Goal: Information Seeking & Learning: Learn about a topic

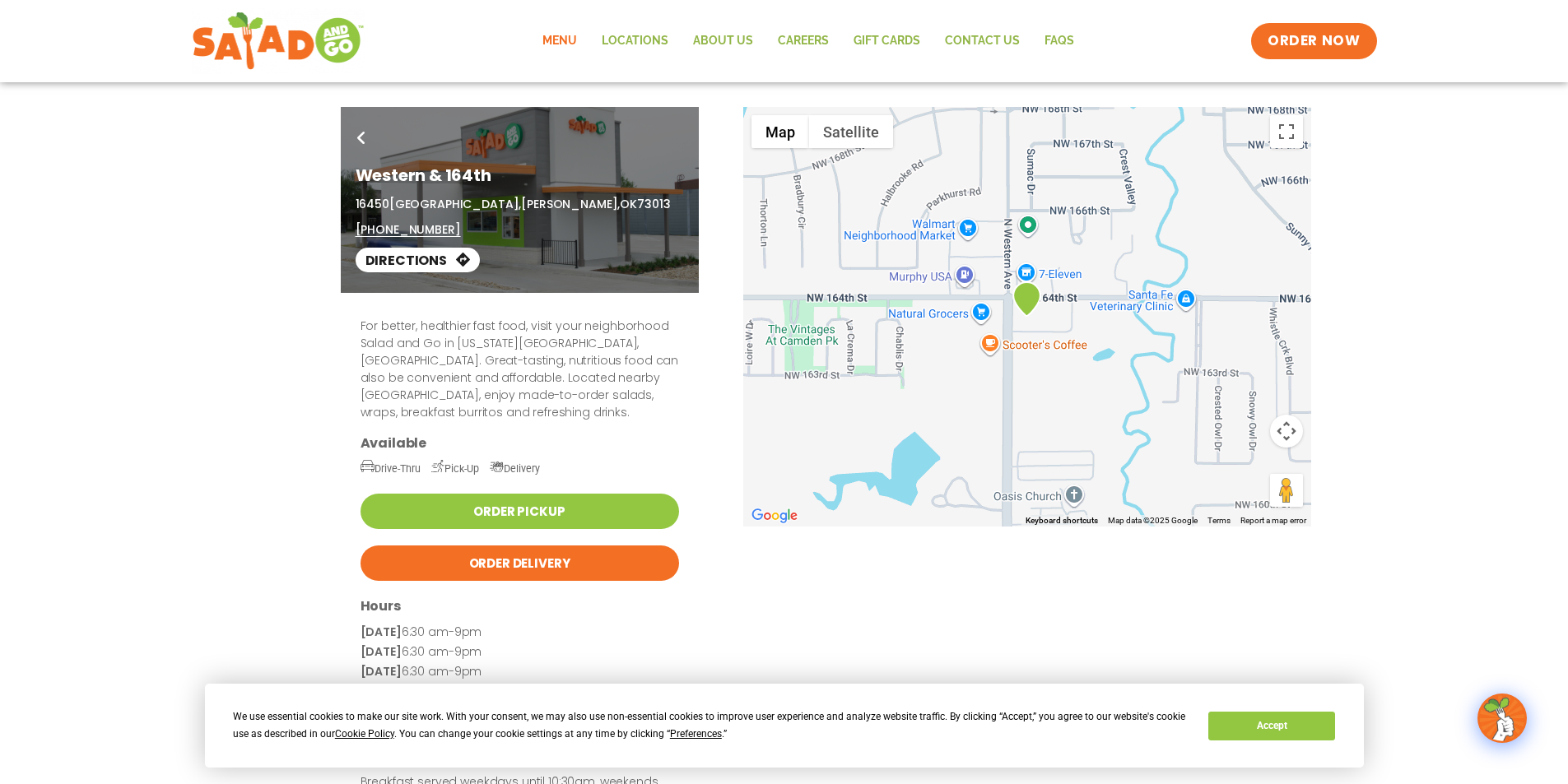
click at [570, 37] on link "Menu" at bounding box center [559, 41] width 59 height 37
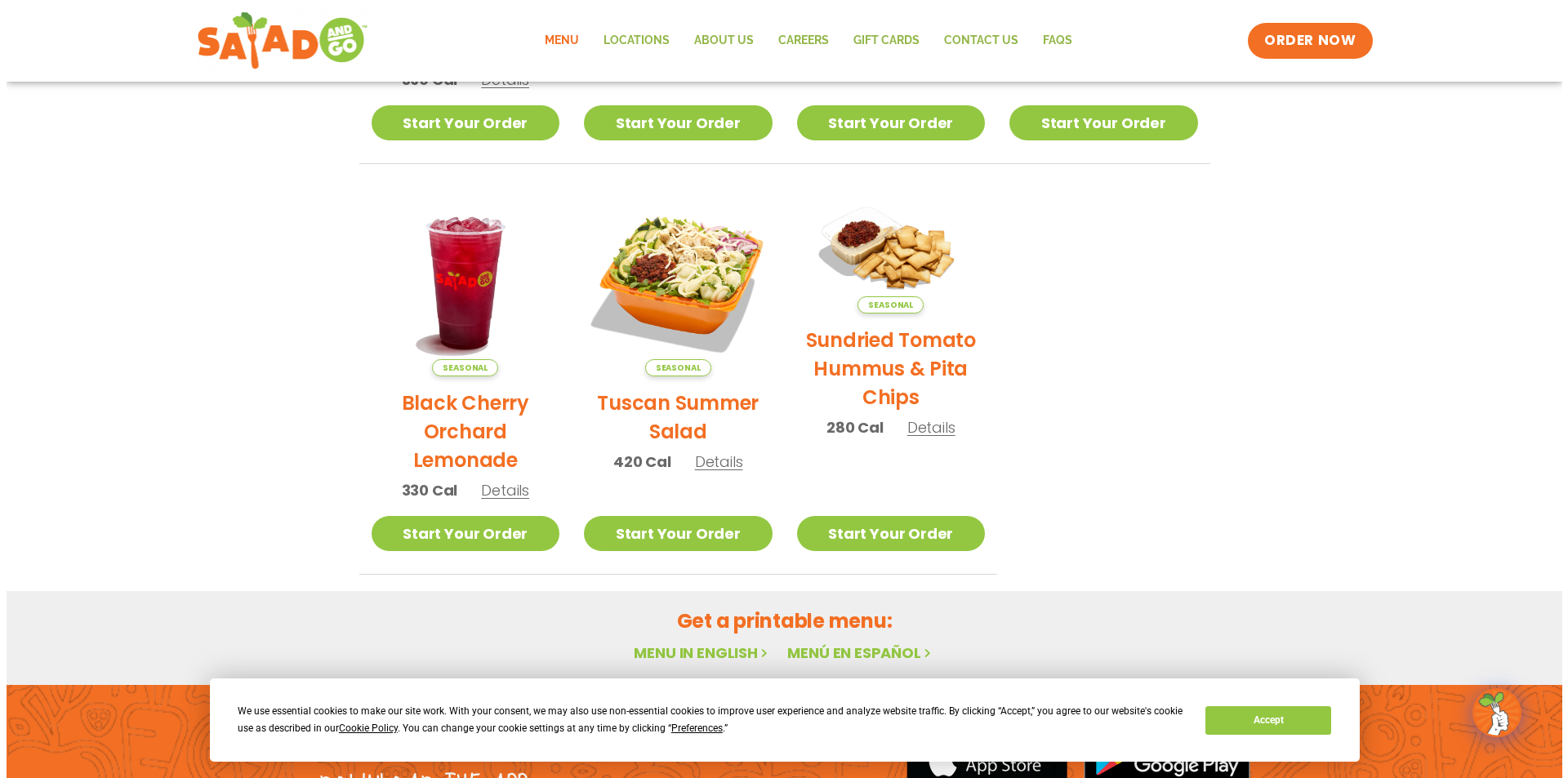
scroll to position [678, 0]
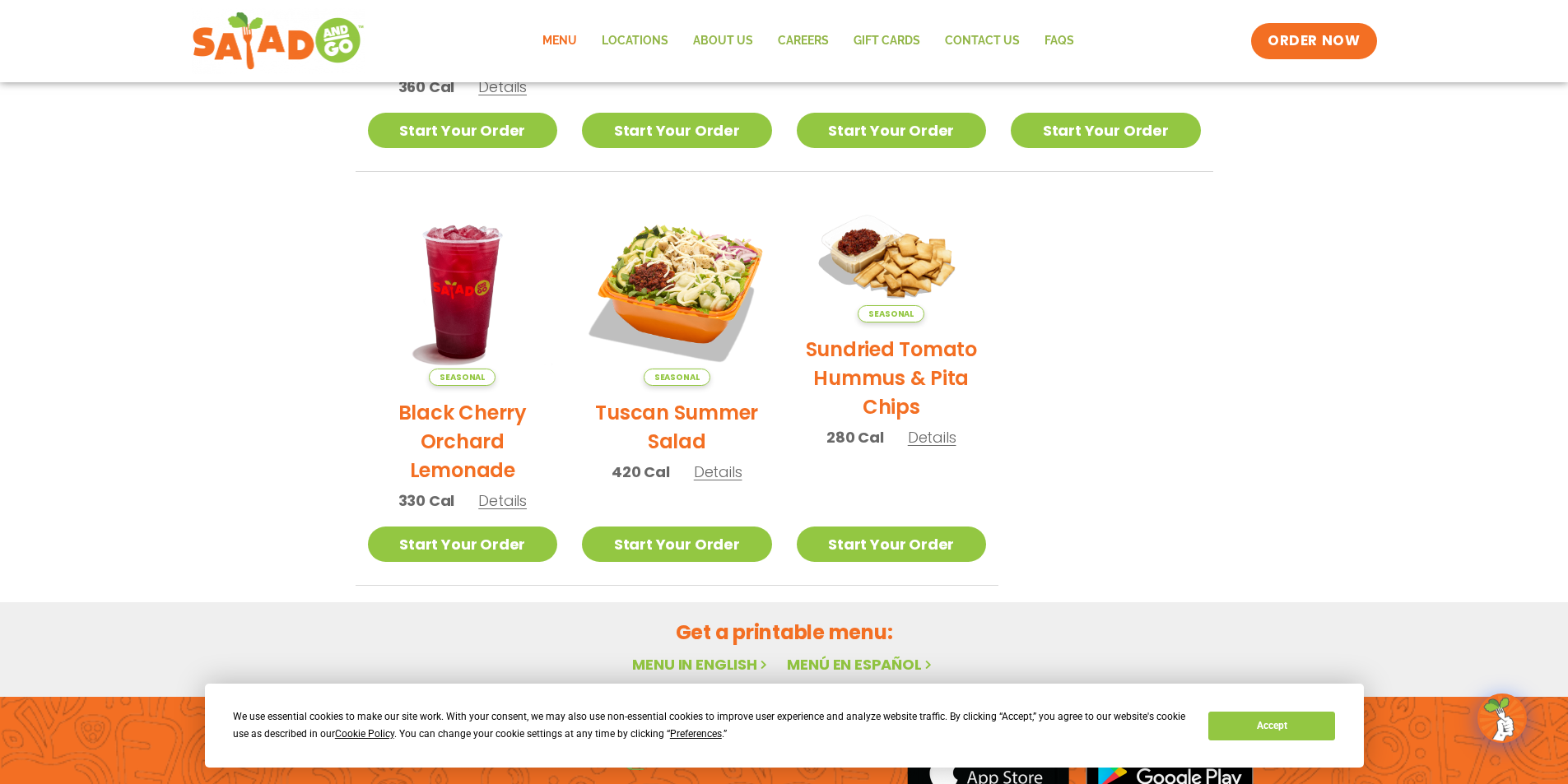
click at [722, 476] on span "Details" at bounding box center [718, 472] width 49 height 21
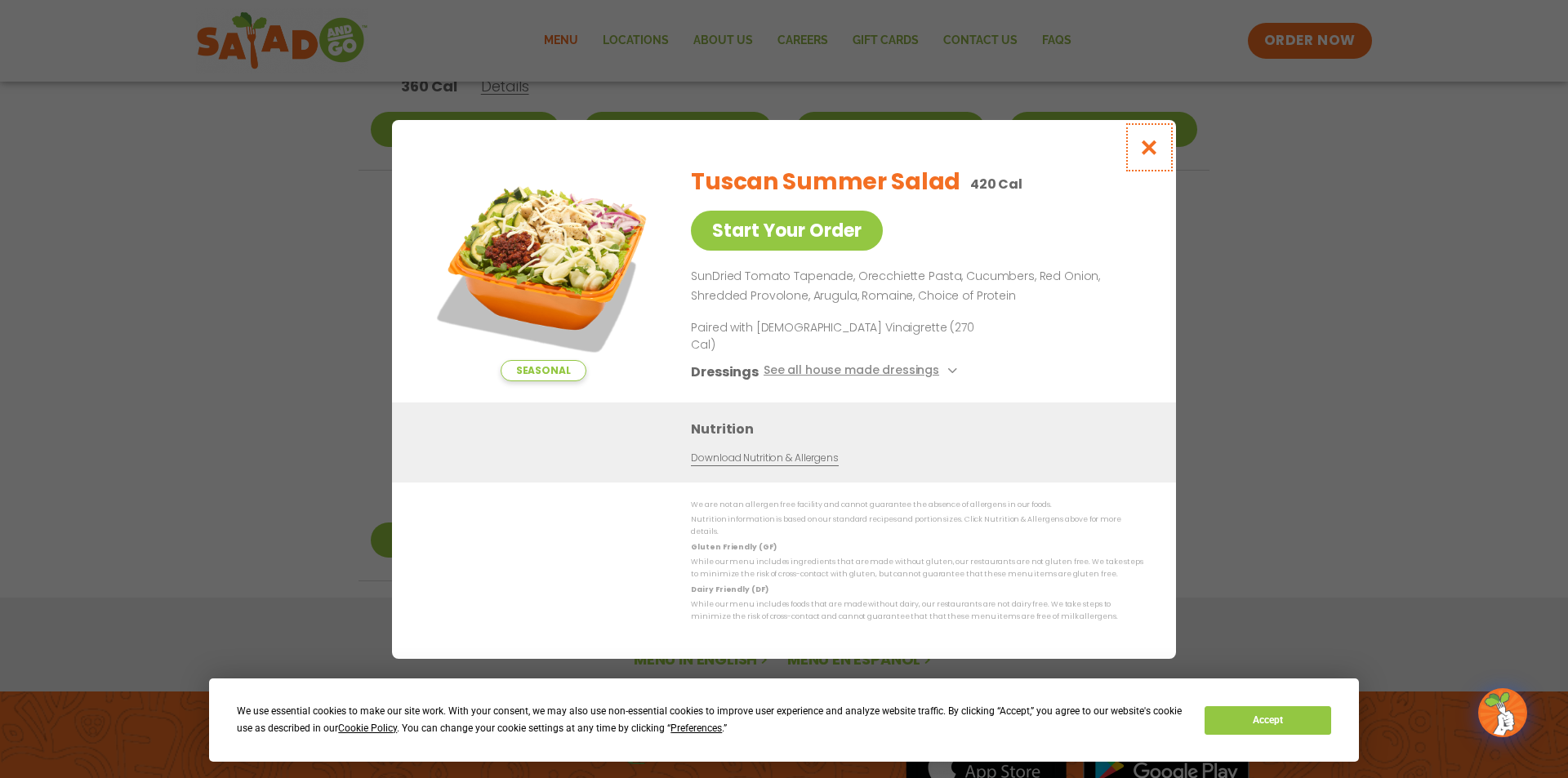
click at [1150, 156] on icon "Close modal" at bounding box center [1150, 147] width 20 height 17
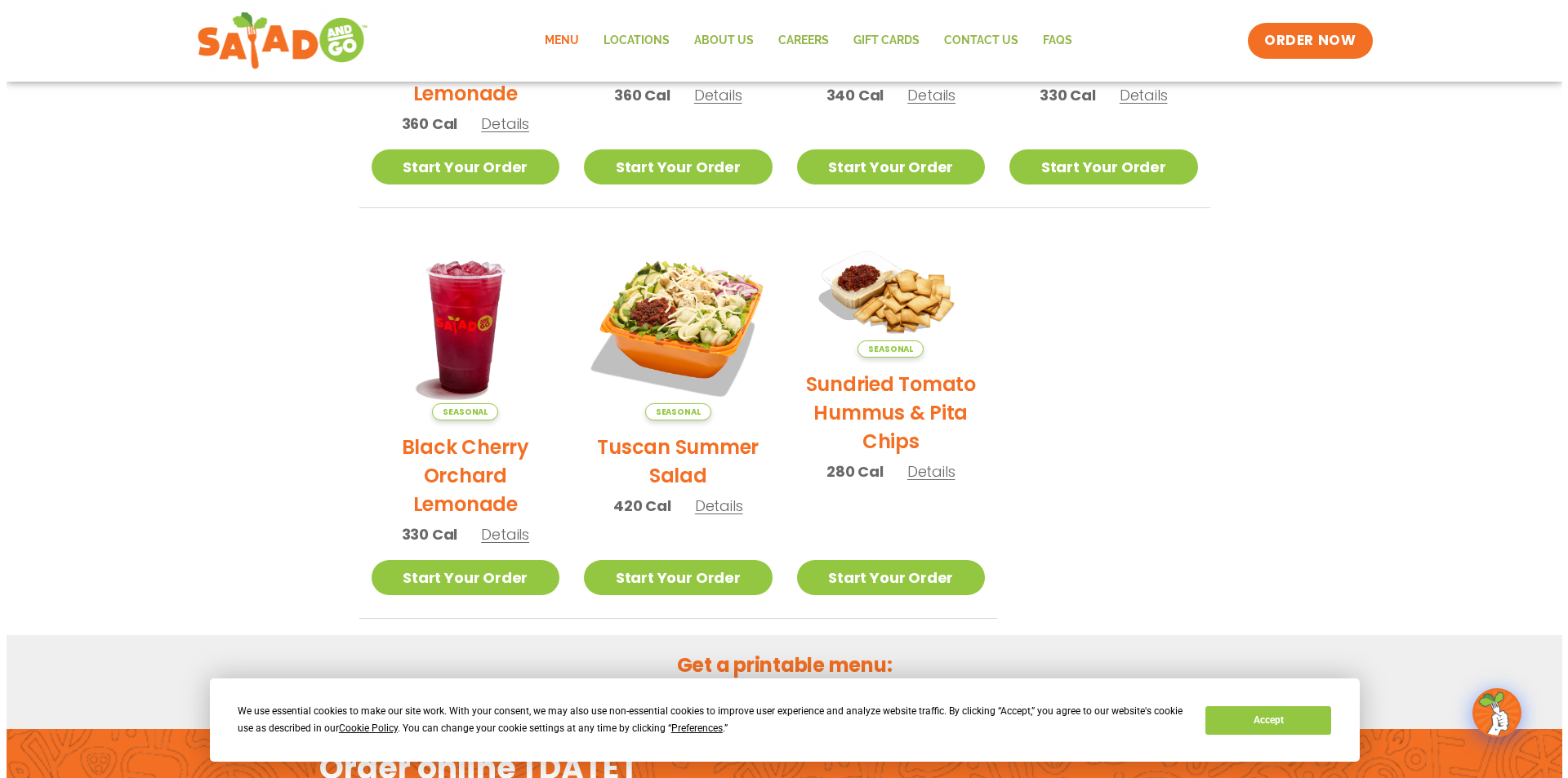
scroll to position [644, 0]
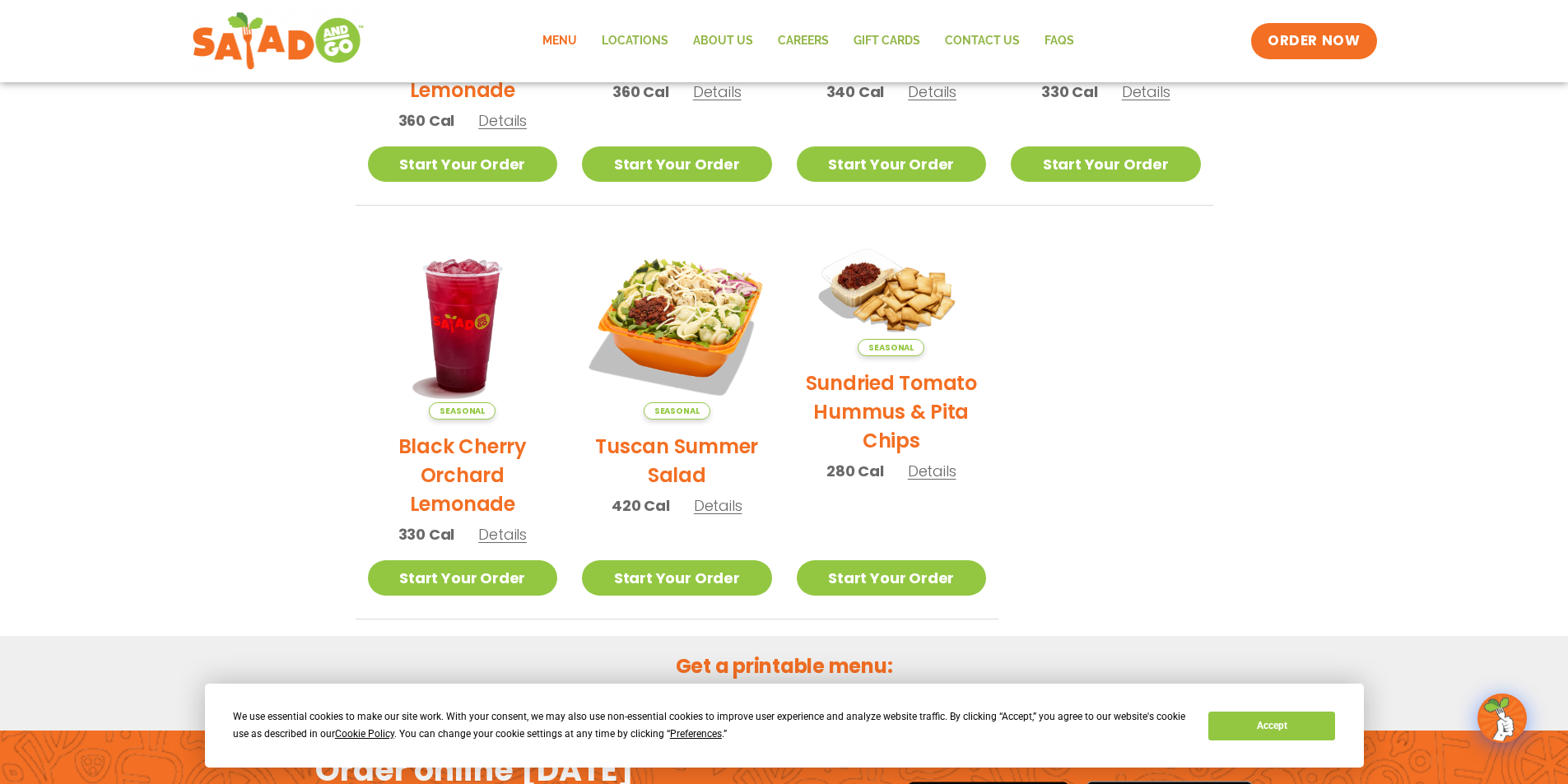
click at [940, 472] on span "Details" at bounding box center [932, 471] width 49 height 21
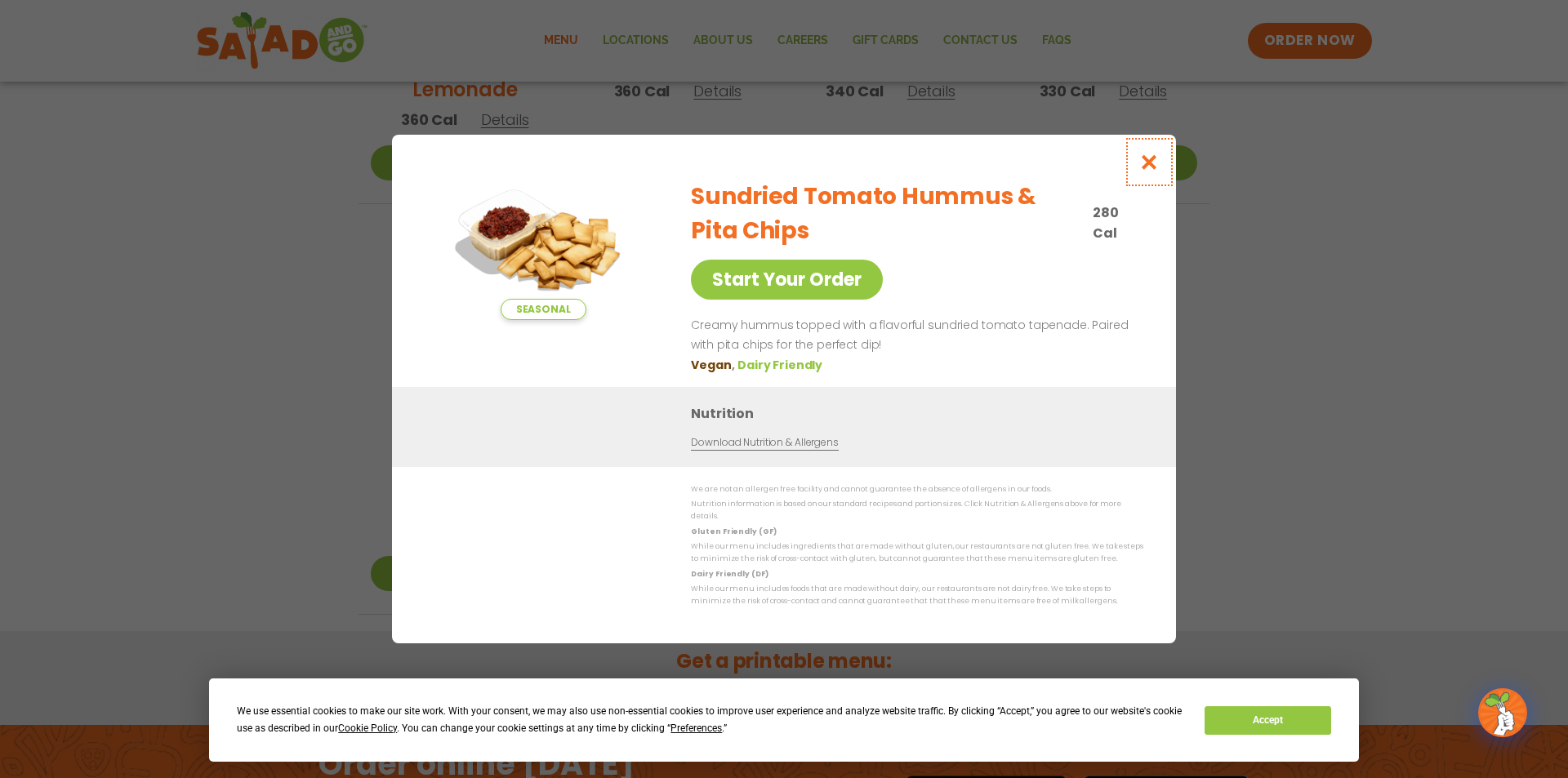
click at [1147, 167] on icon "Close modal" at bounding box center [1150, 162] width 20 height 17
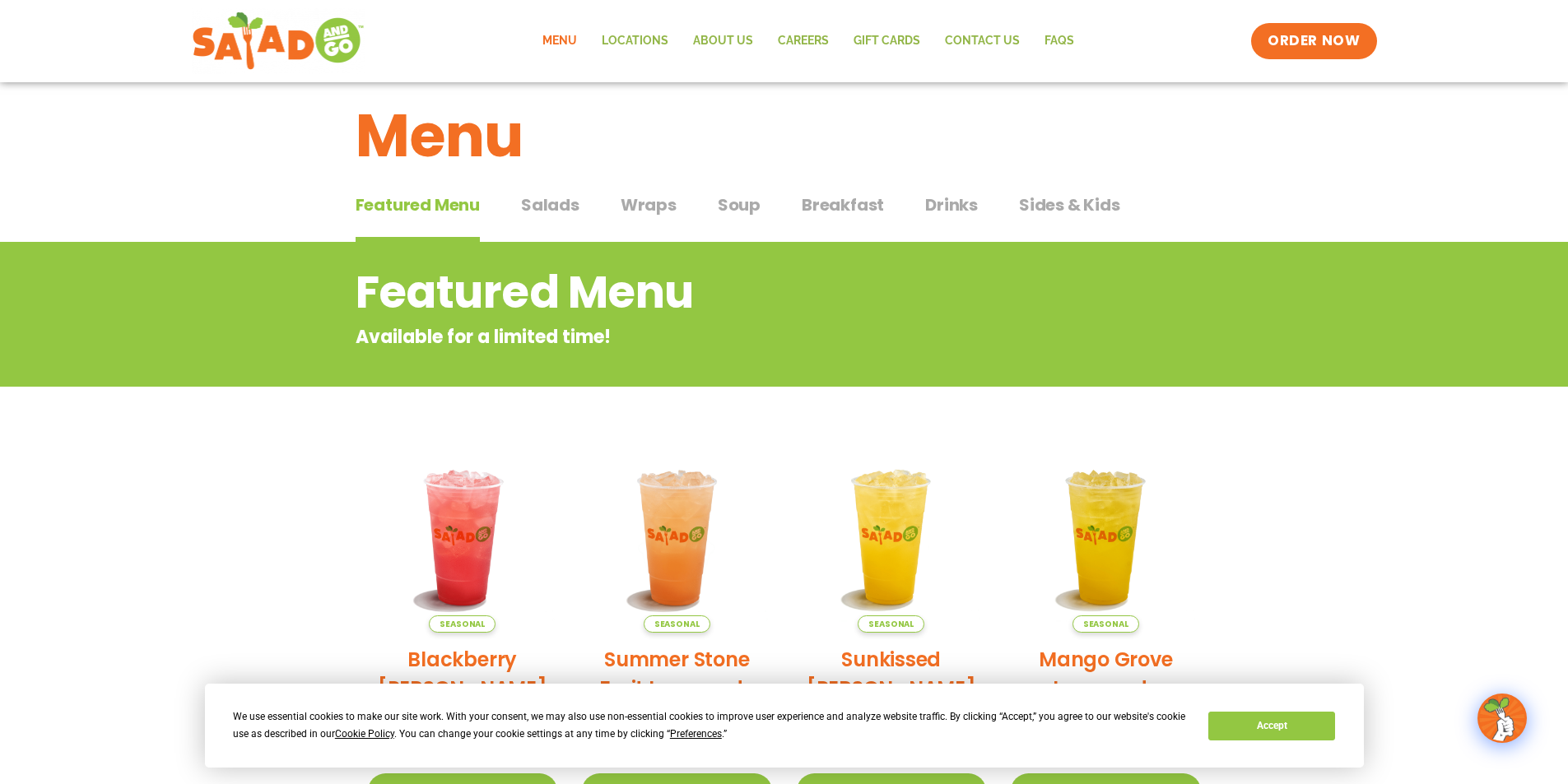
scroll to position [0, 0]
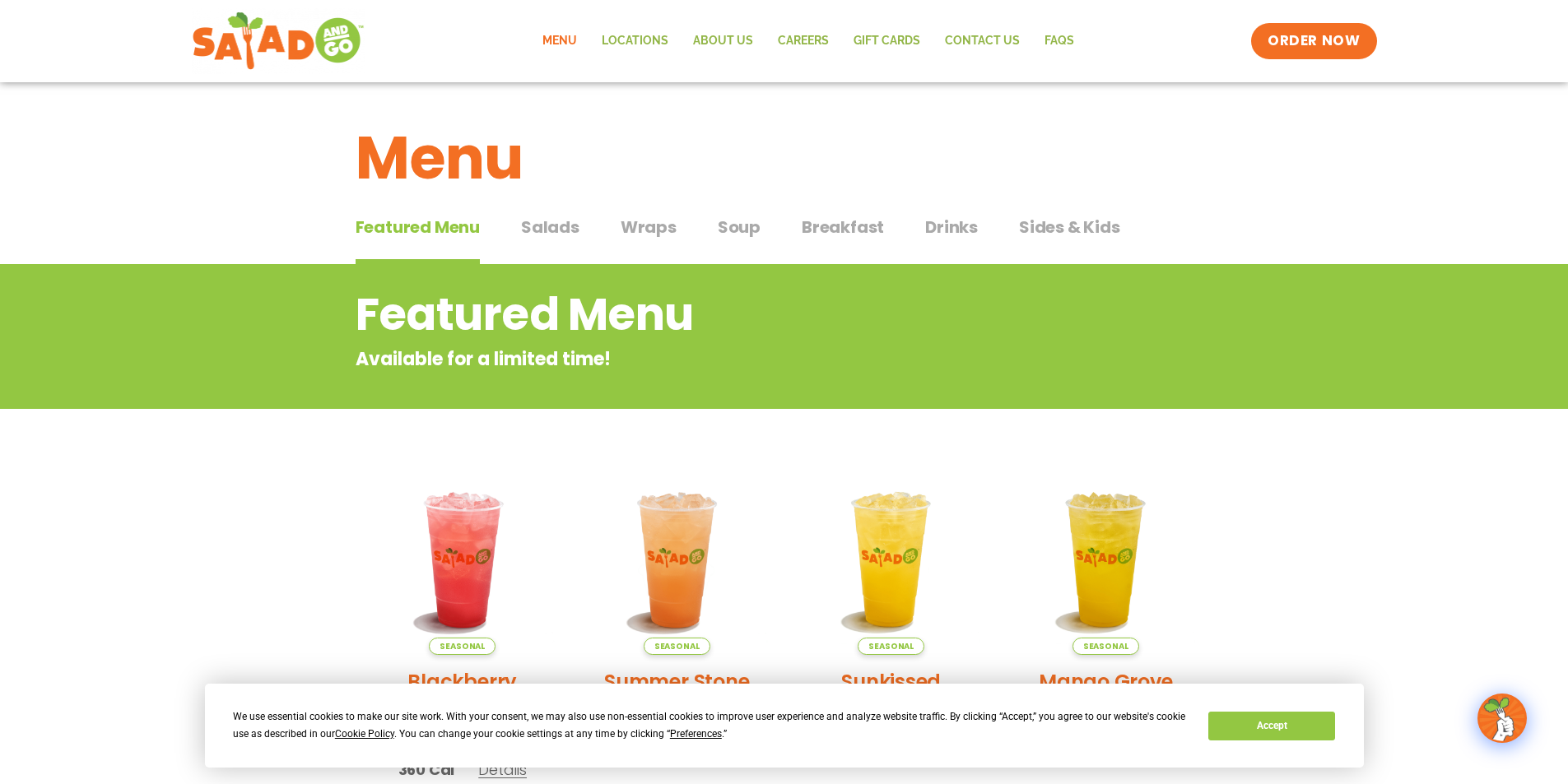
click at [539, 222] on span "Salads" at bounding box center [550, 227] width 58 height 24
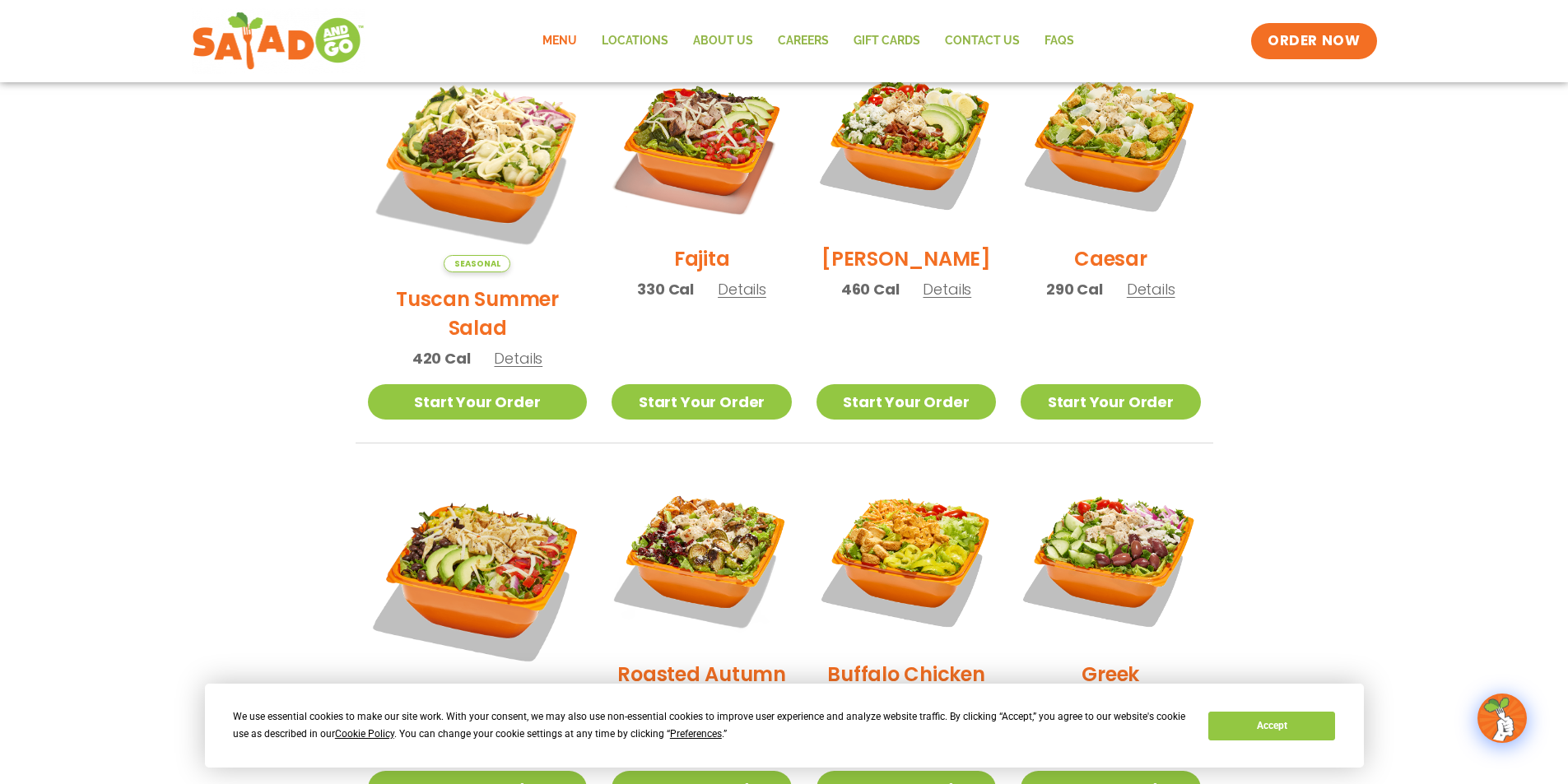
scroll to position [576, 0]
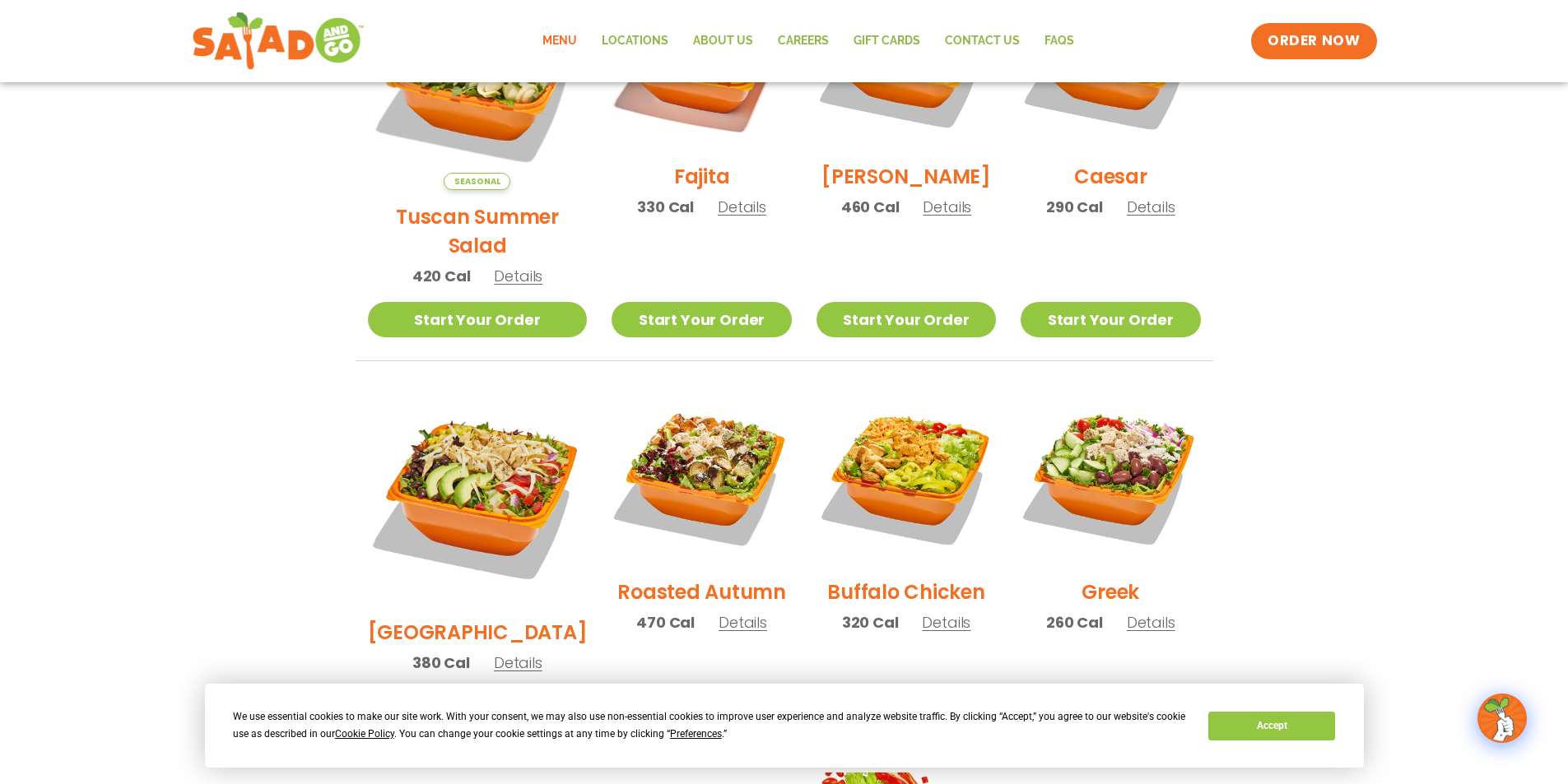
click at [1157, 613] on span "Details" at bounding box center [1151, 623] width 49 height 21
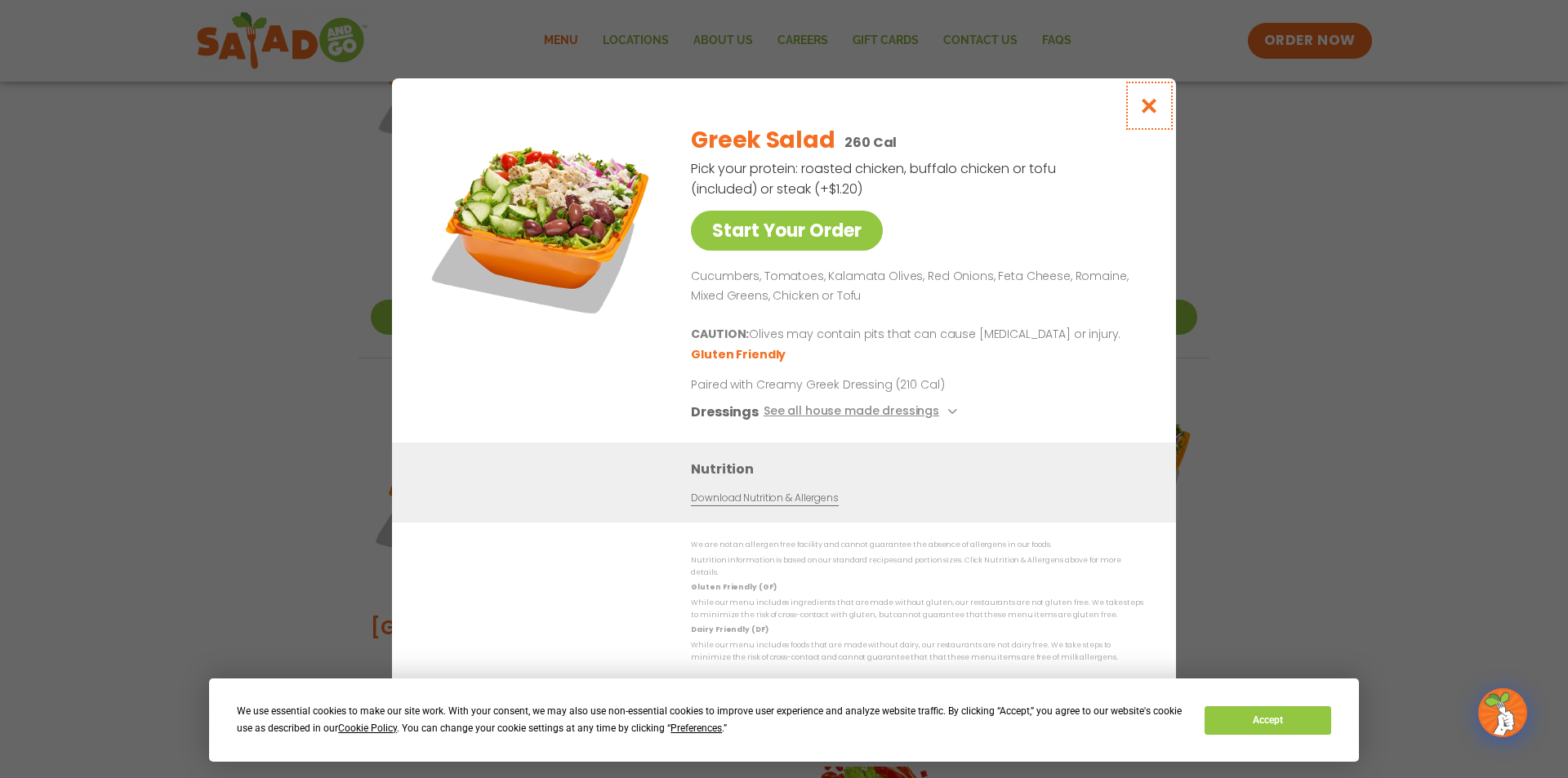
click at [1147, 112] on icon "Close modal" at bounding box center [1150, 106] width 20 height 17
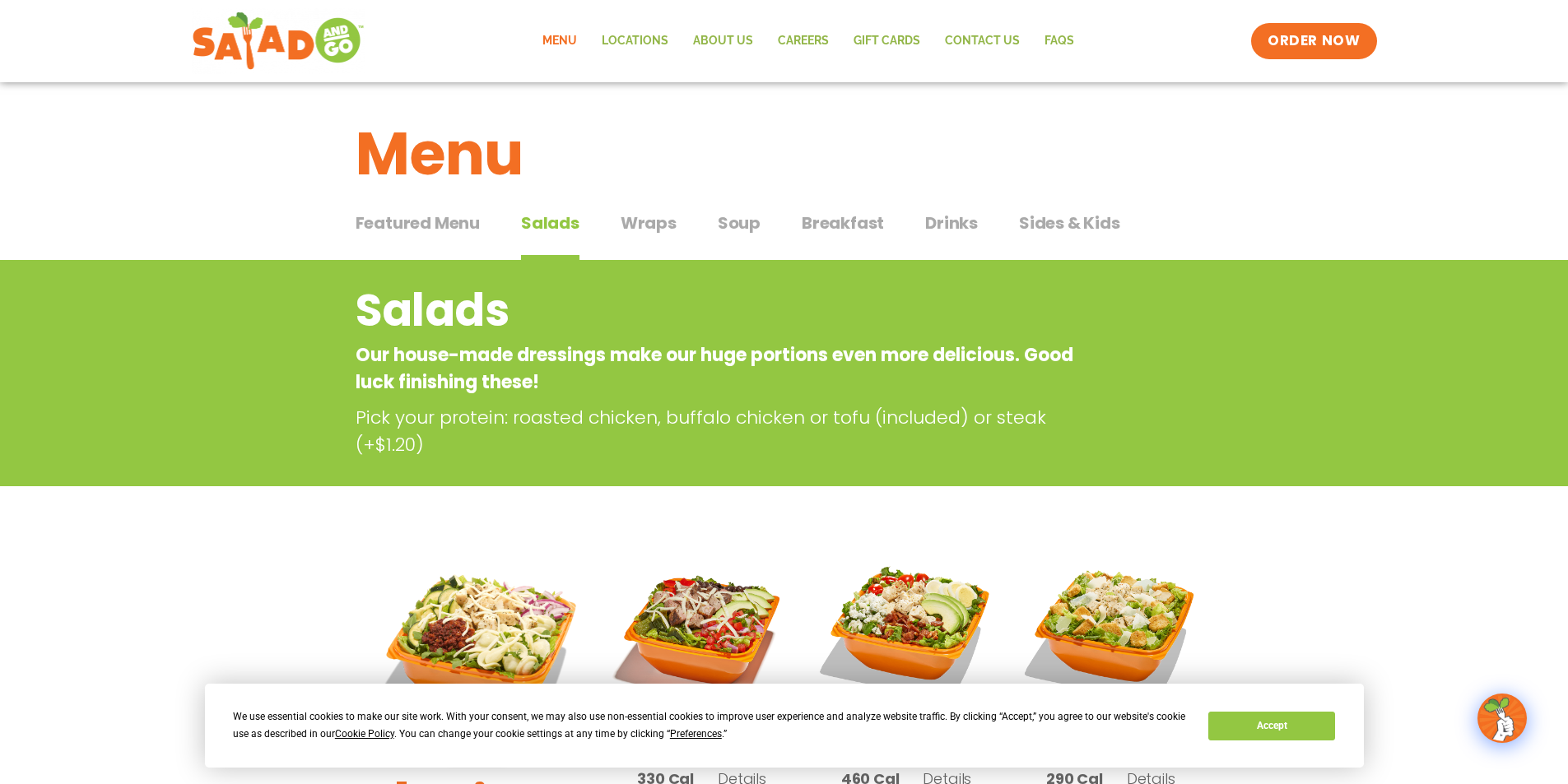
scroll to position [0, 0]
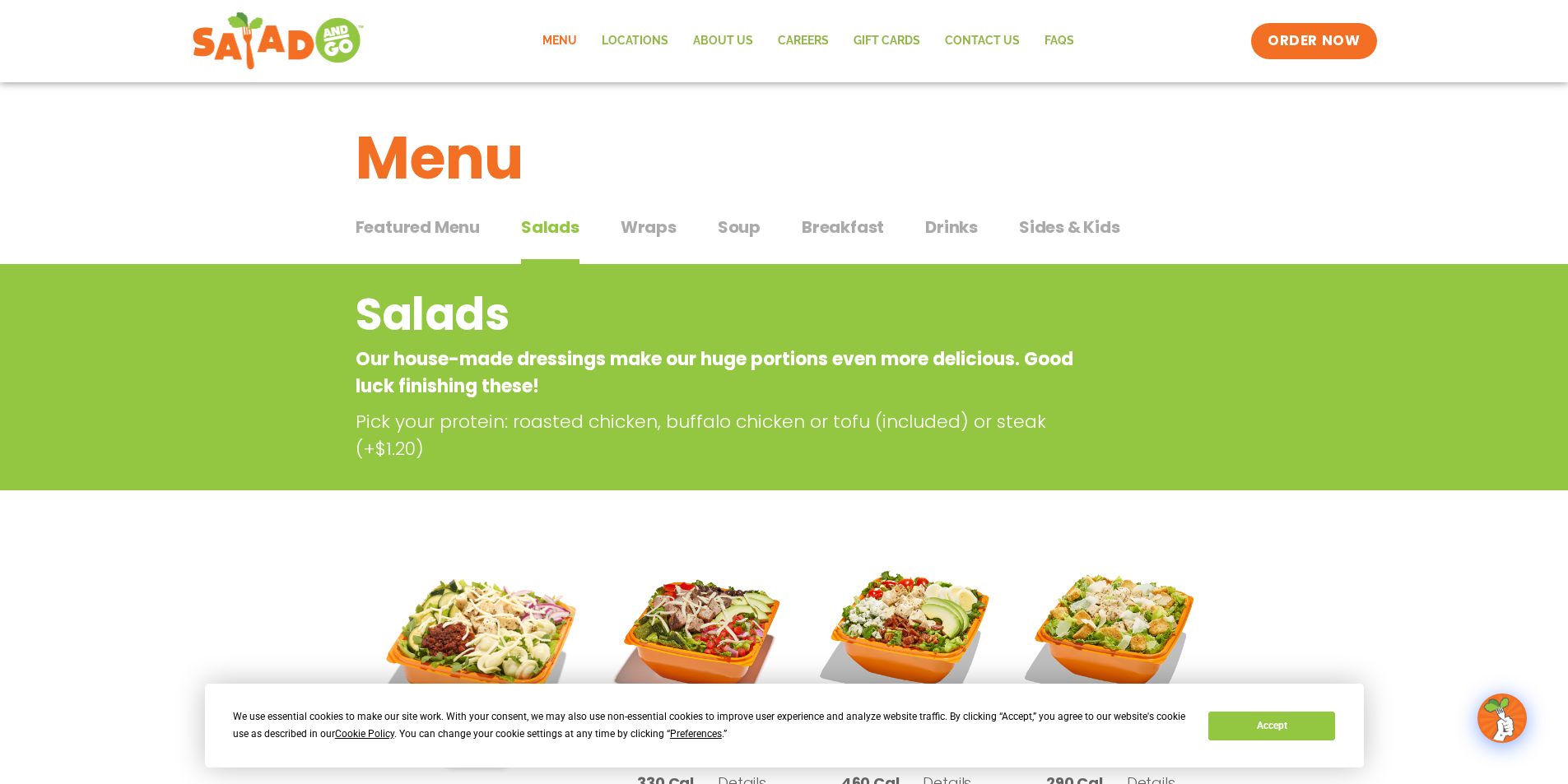
click at [732, 229] on span "Soup" at bounding box center [739, 227] width 43 height 24
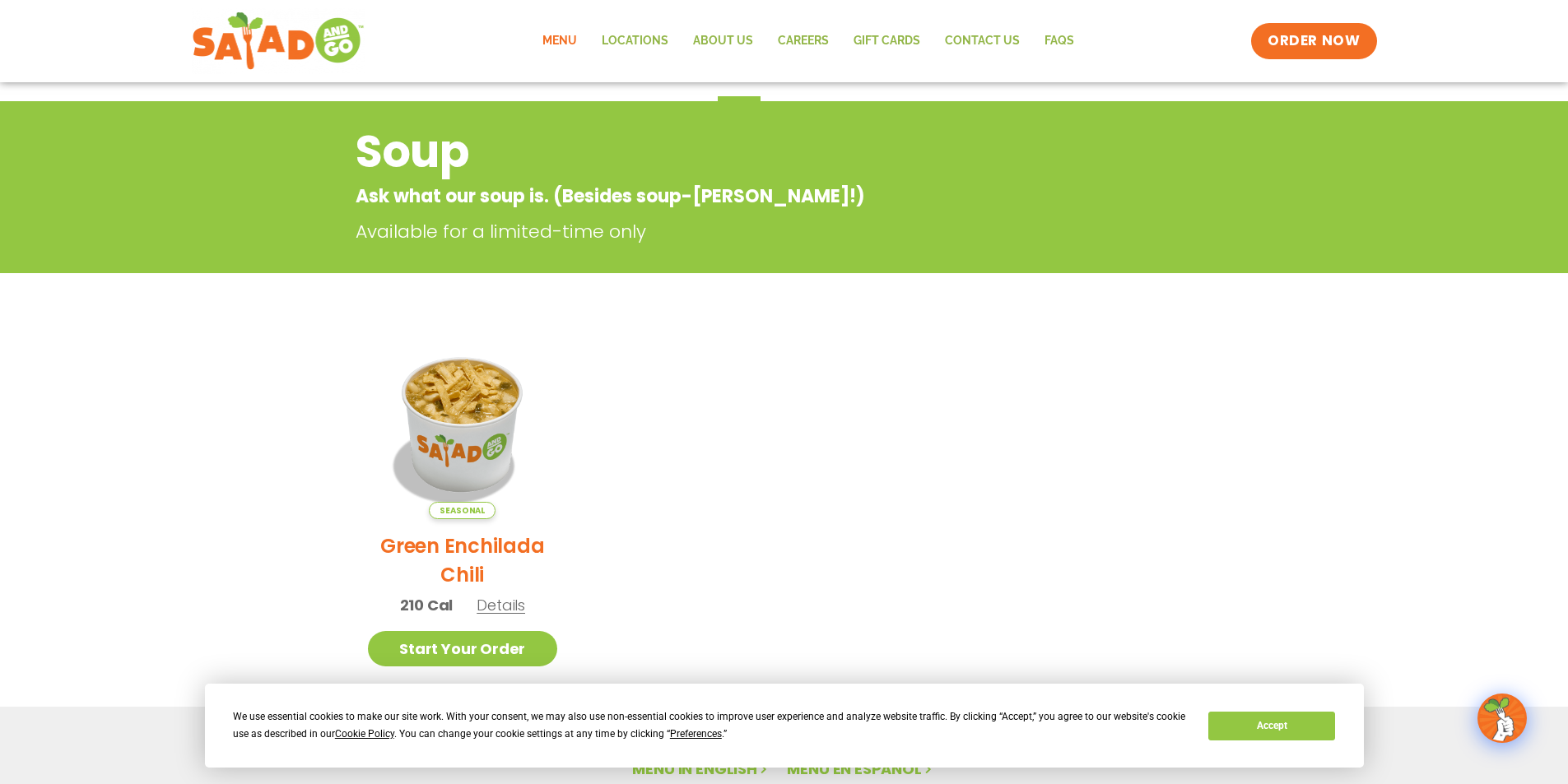
scroll to position [165, 0]
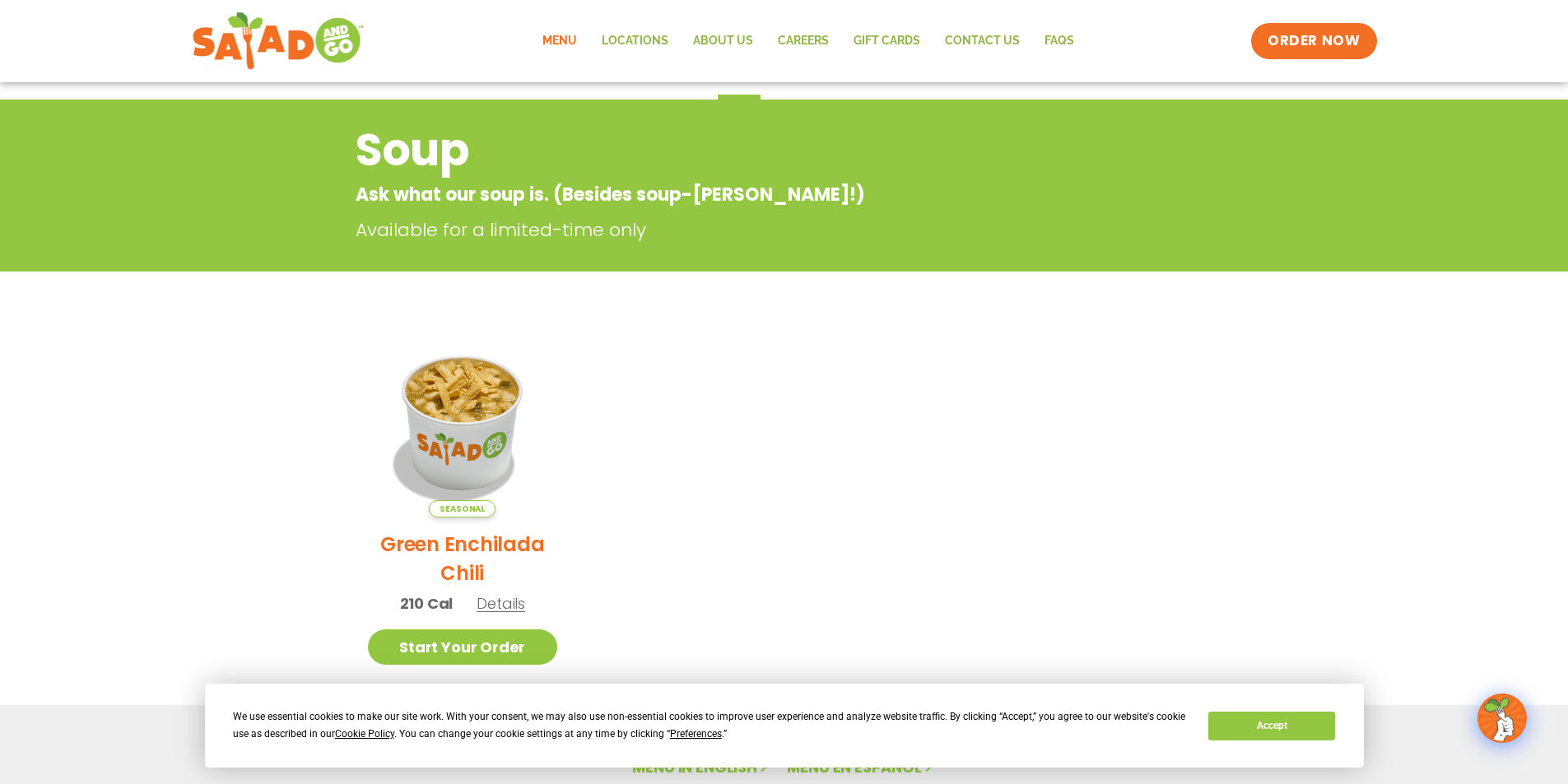
click at [502, 607] on span "Details" at bounding box center [501, 604] width 49 height 21
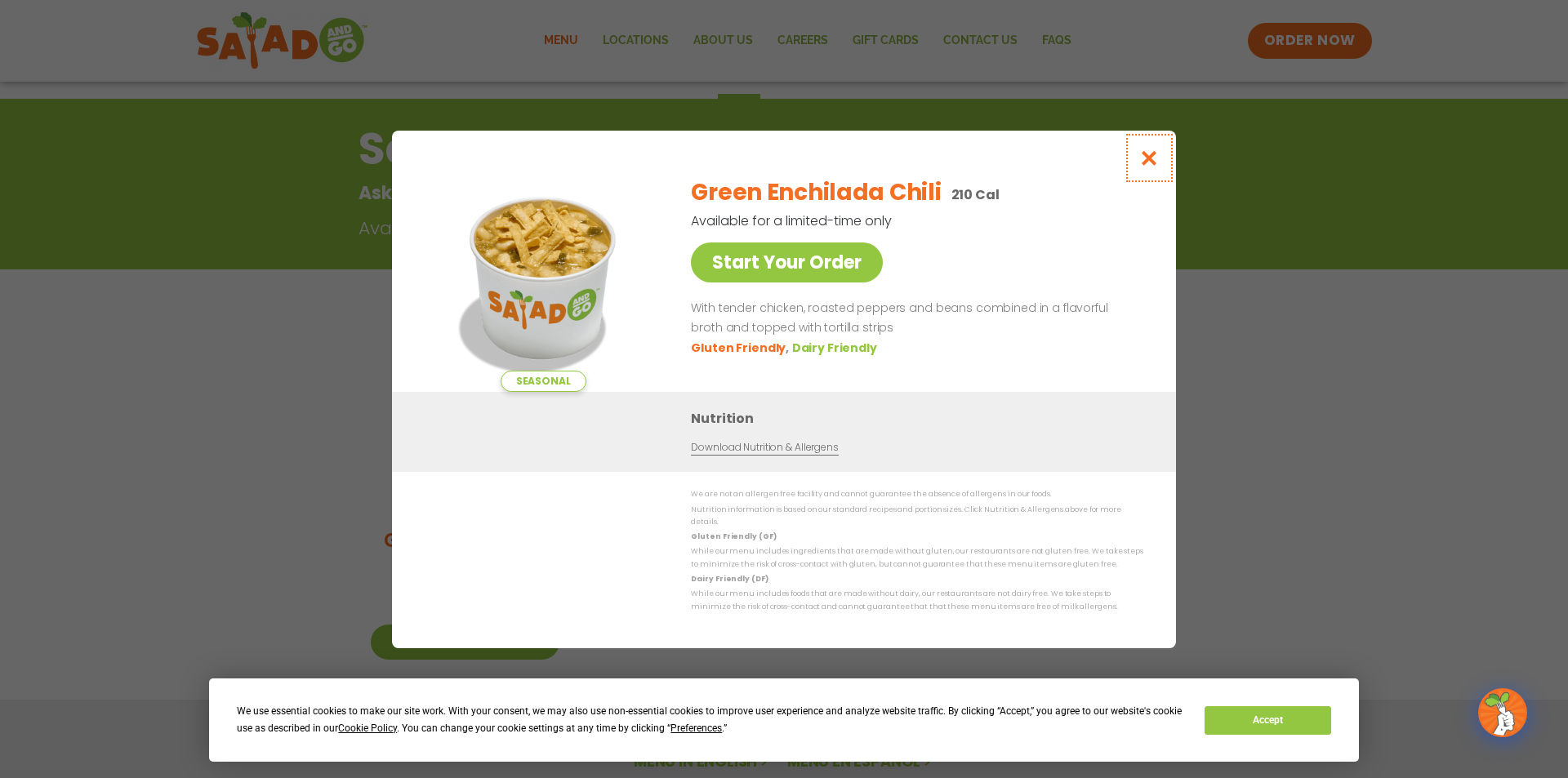
click at [1148, 166] on icon "Close modal" at bounding box center [1150, 158] width 20 height 17
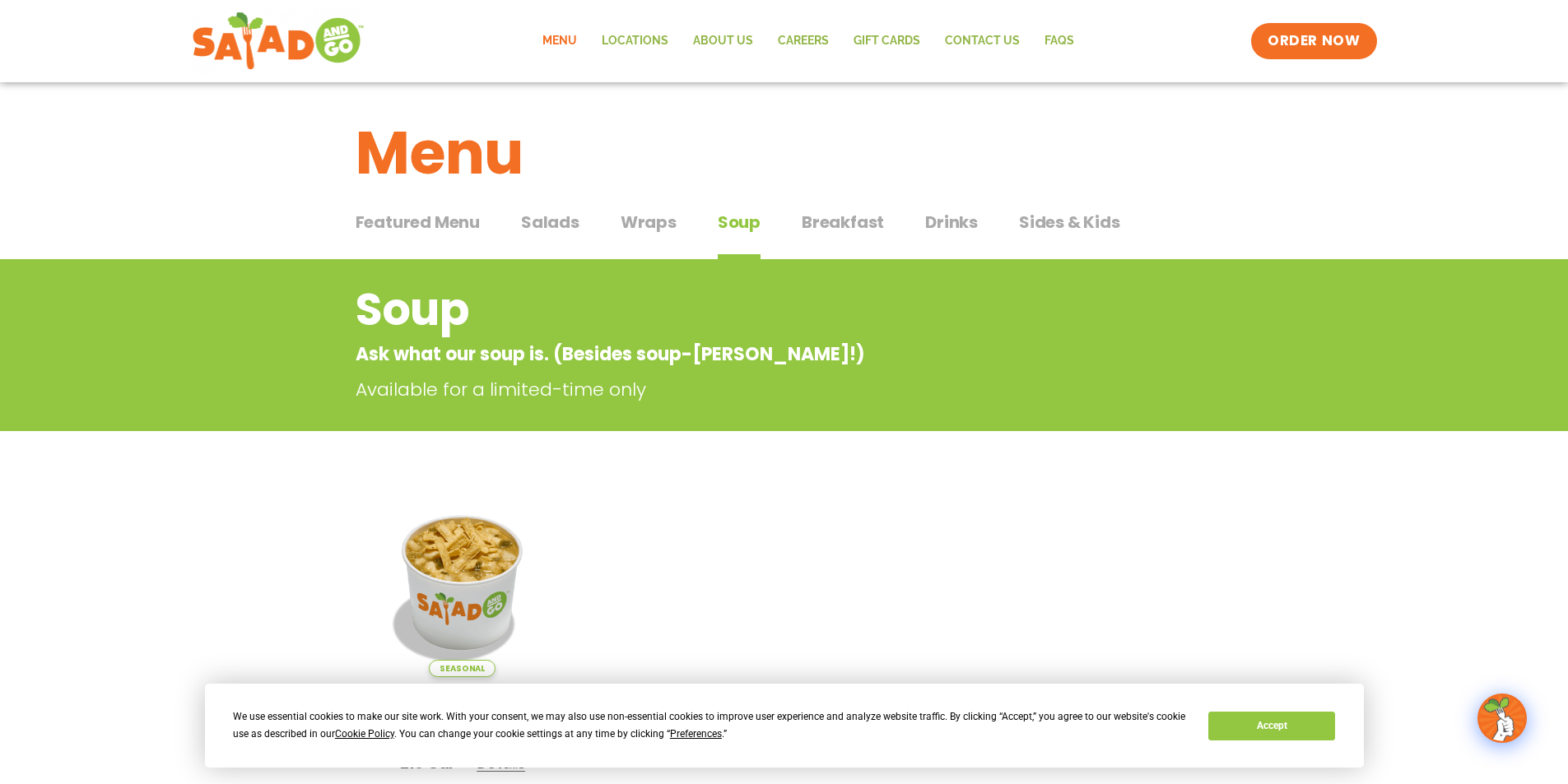
scroll to position [0, 0]
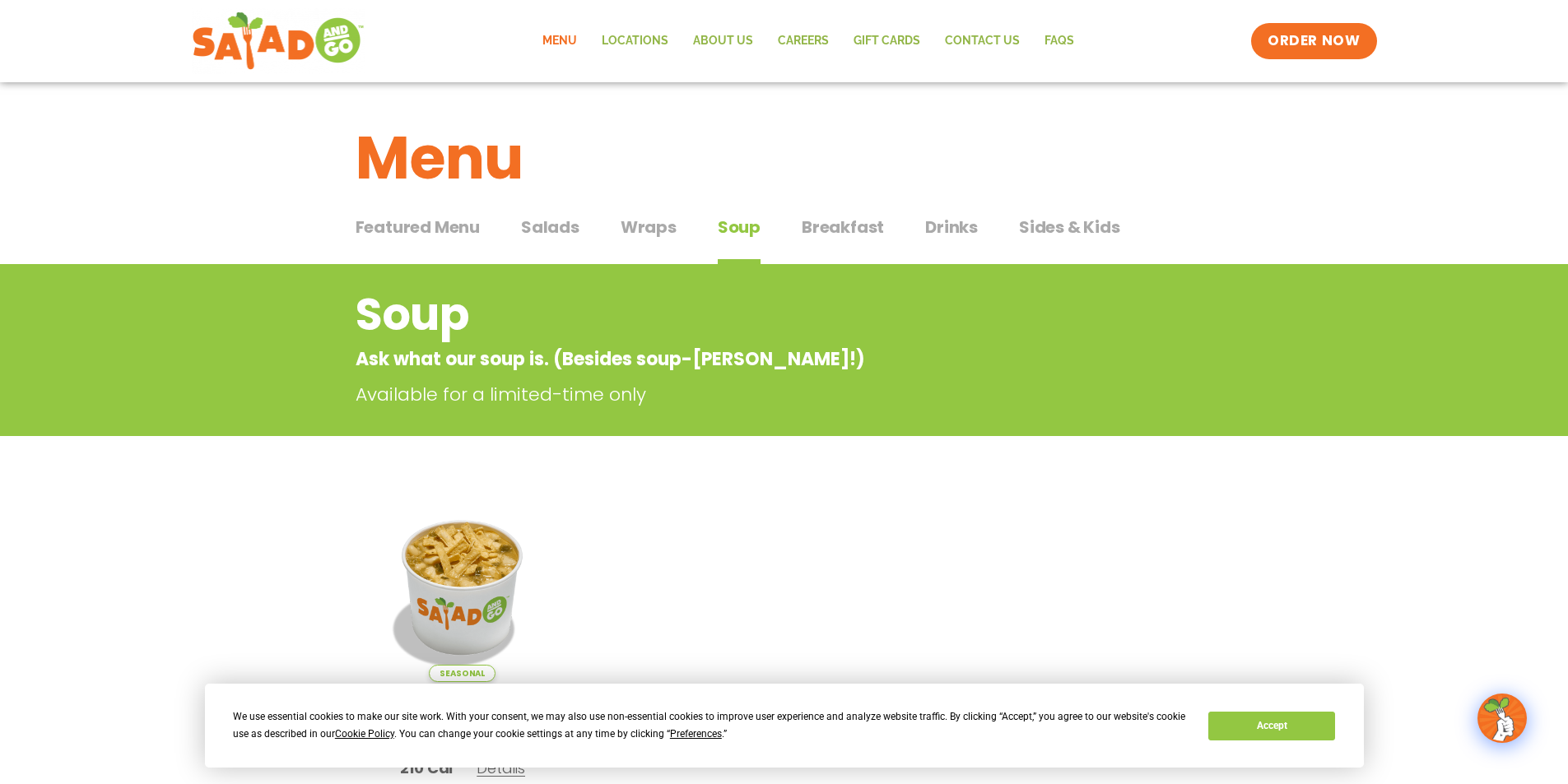
click at [1059, 232] on span "Sides & Kids" at bounding box center [1070, 227] width 101 height 24
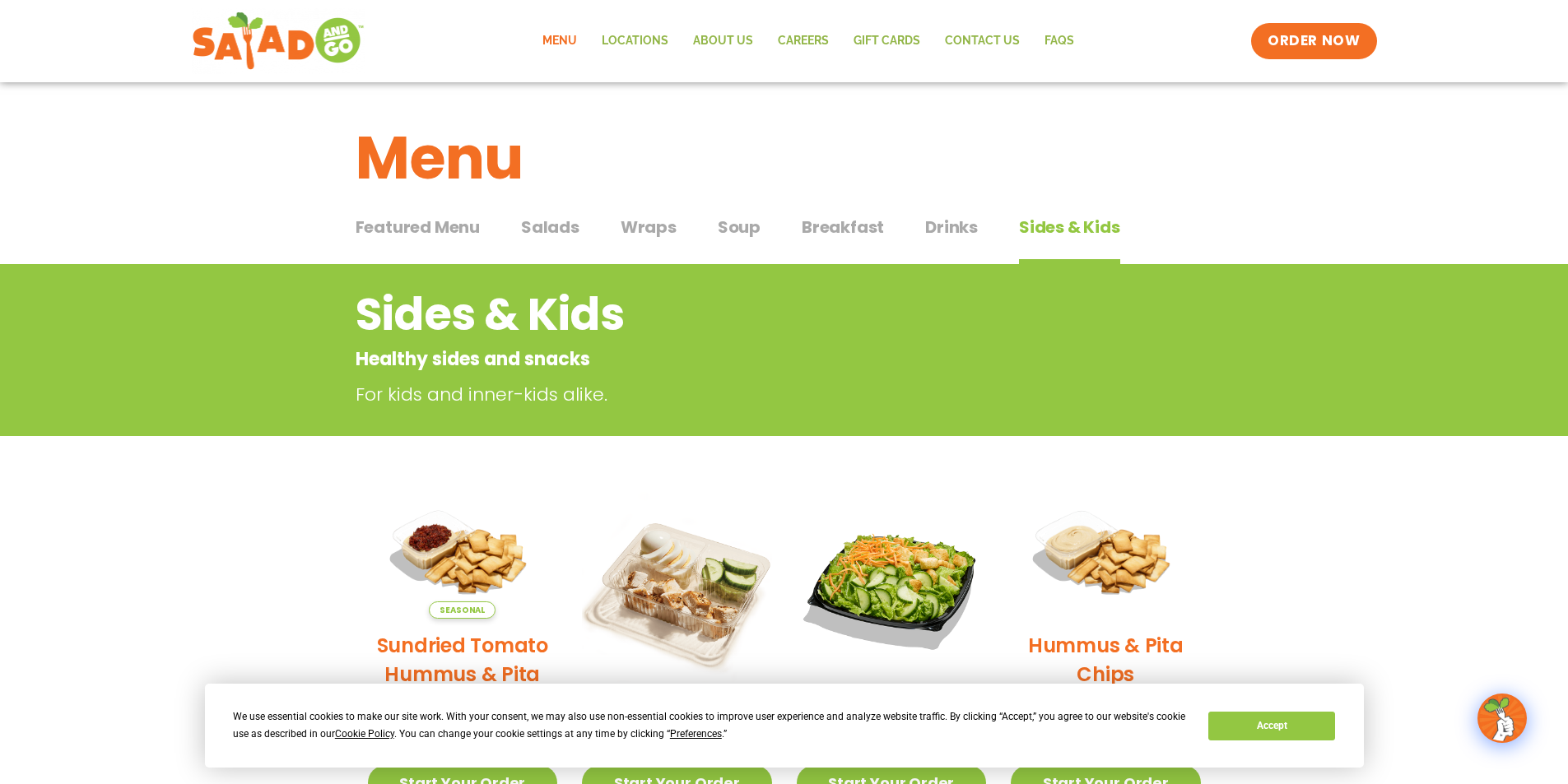
click at [648, 226] on span "Wraps" at bounding box center [649, 227] width 56 height 24
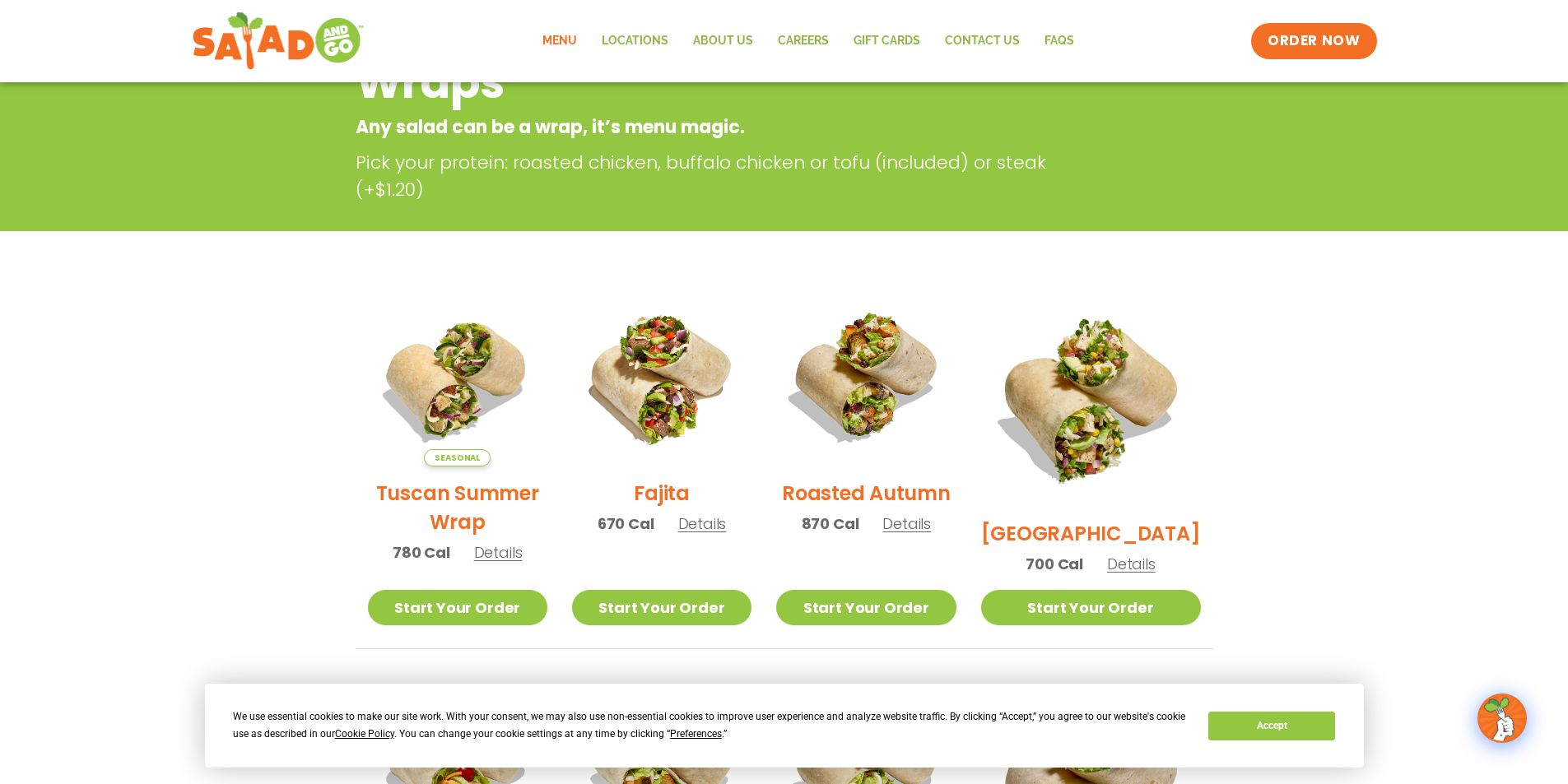
scroll to position [329, 0]
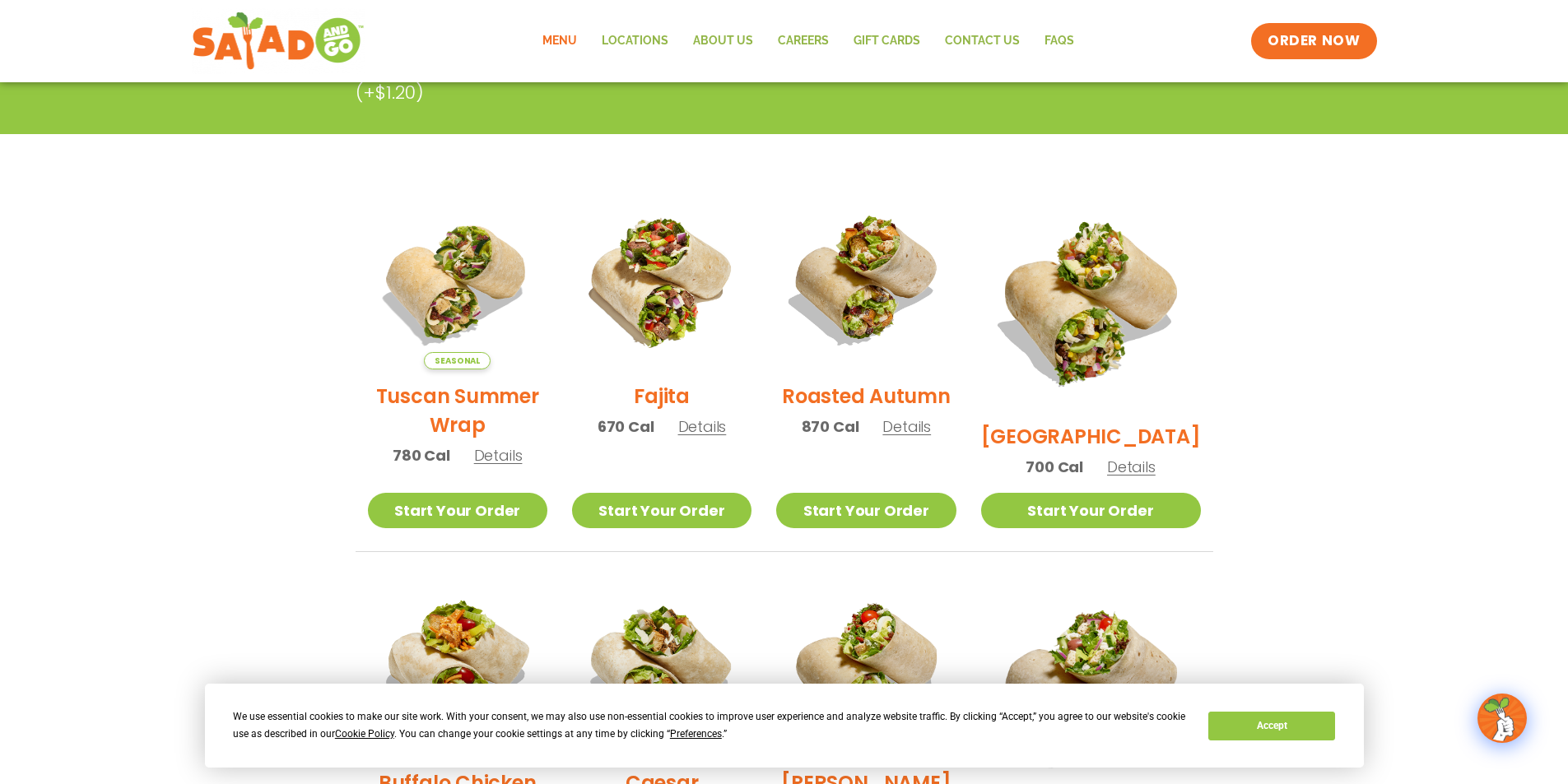
click at [496, 466] on span "Details" at bounding box center [498, 455] width 49 height 21
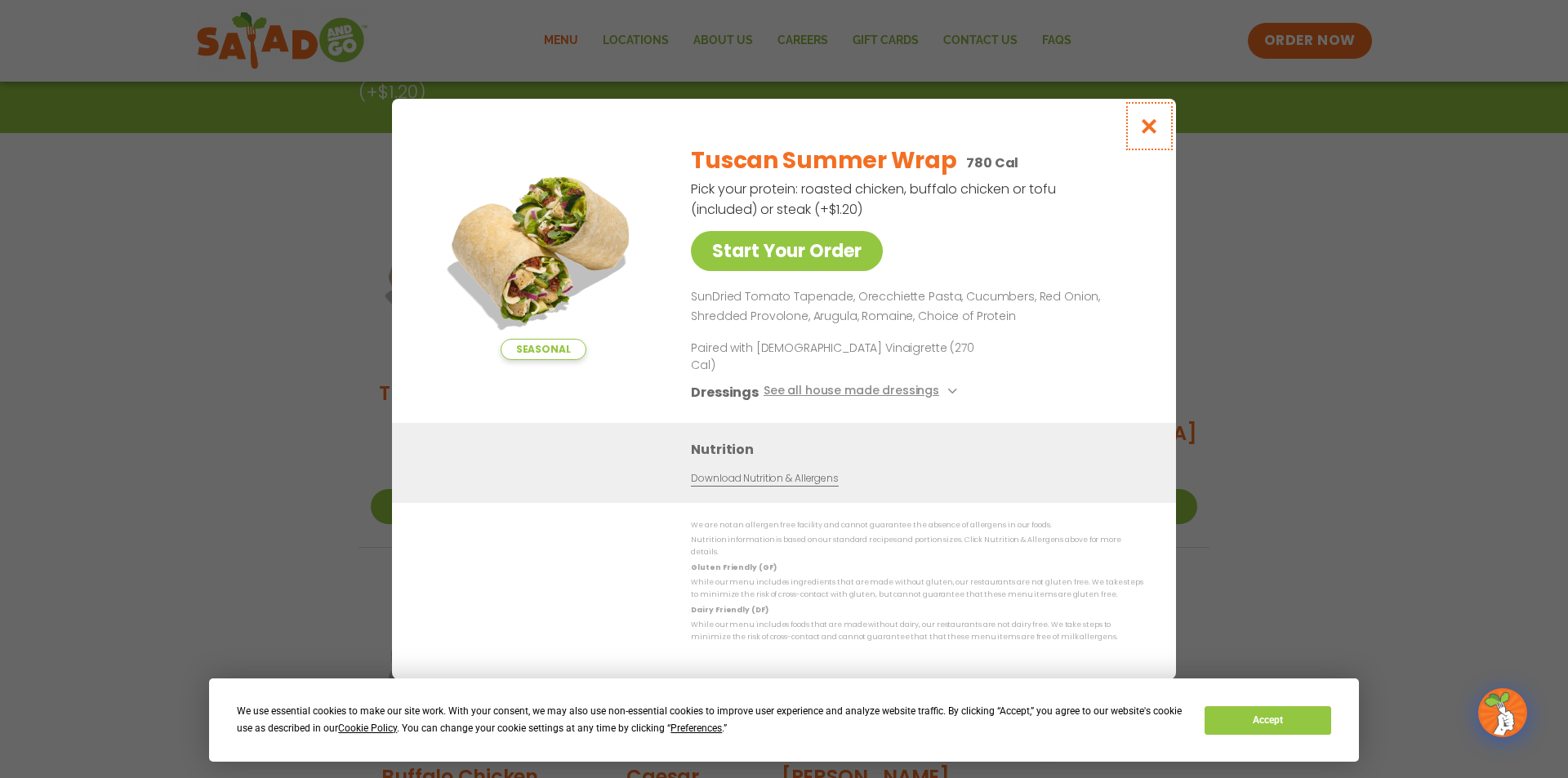
click at [1147, 135] on icon "Close modal" at bounding box center [1150, 126] width 20 height 17
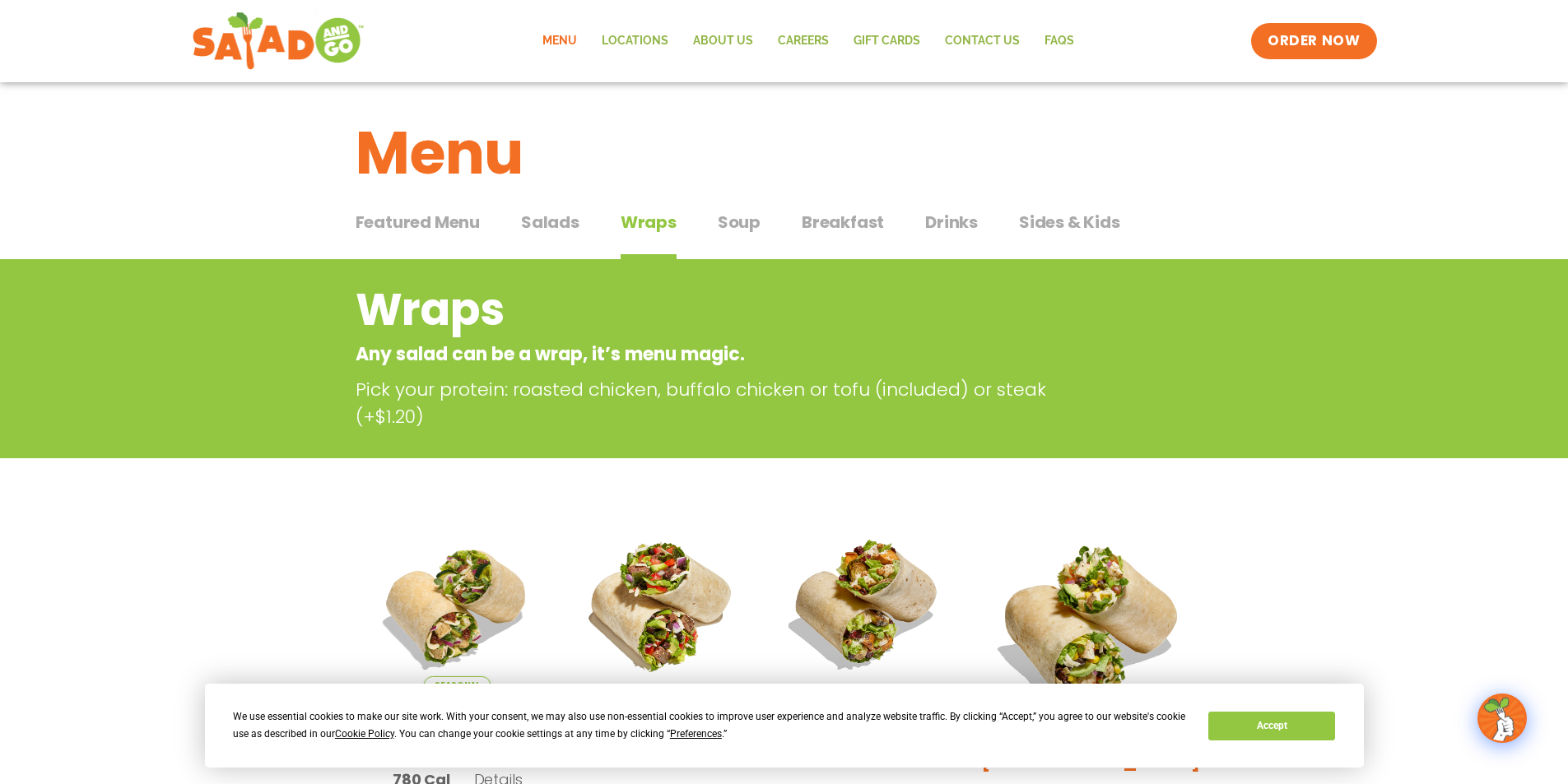
scroll to position [0, 0]
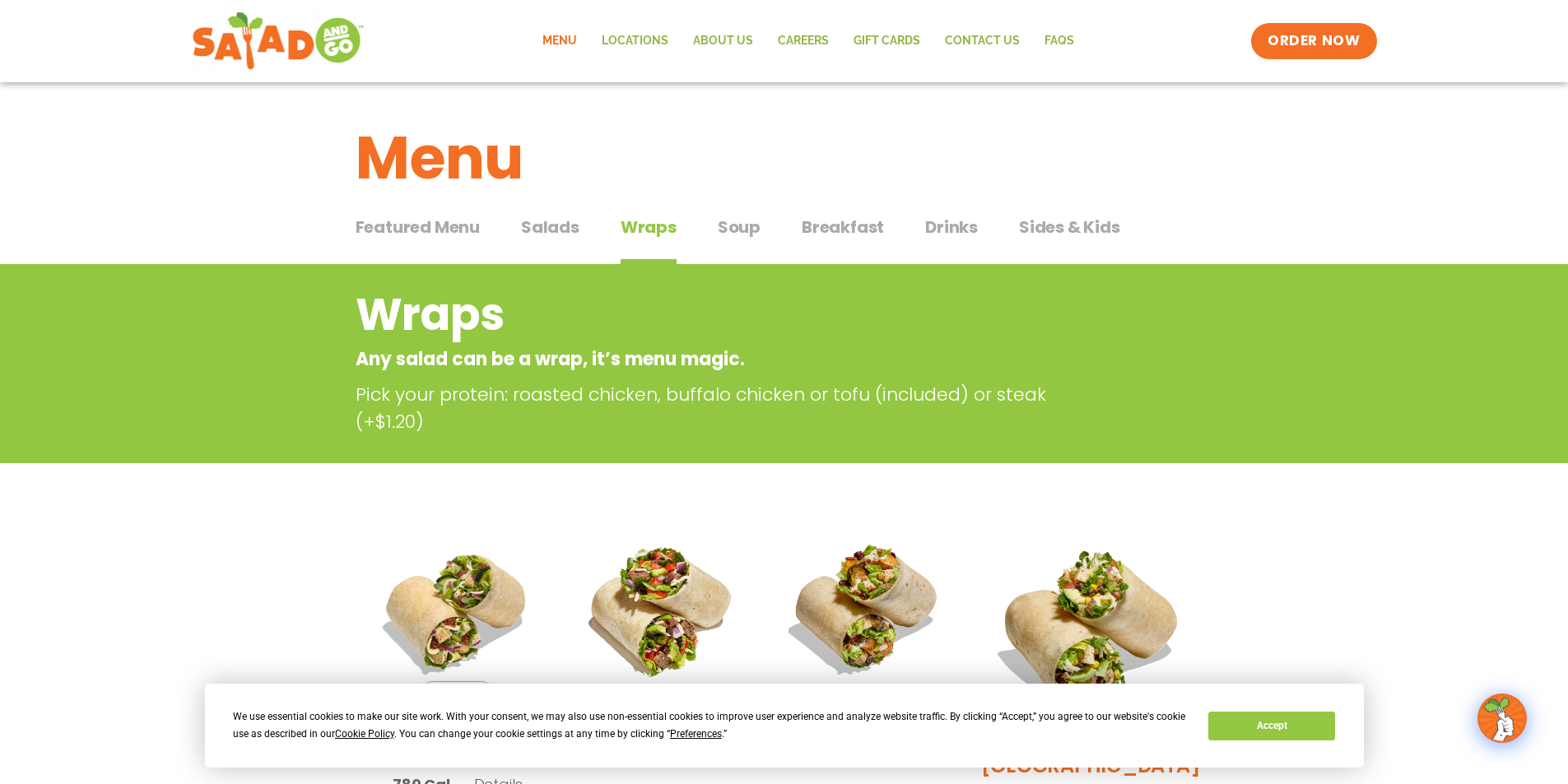
click at [555, 227] on span "Salads" at bounding box center [550, 227] width 58 height 24
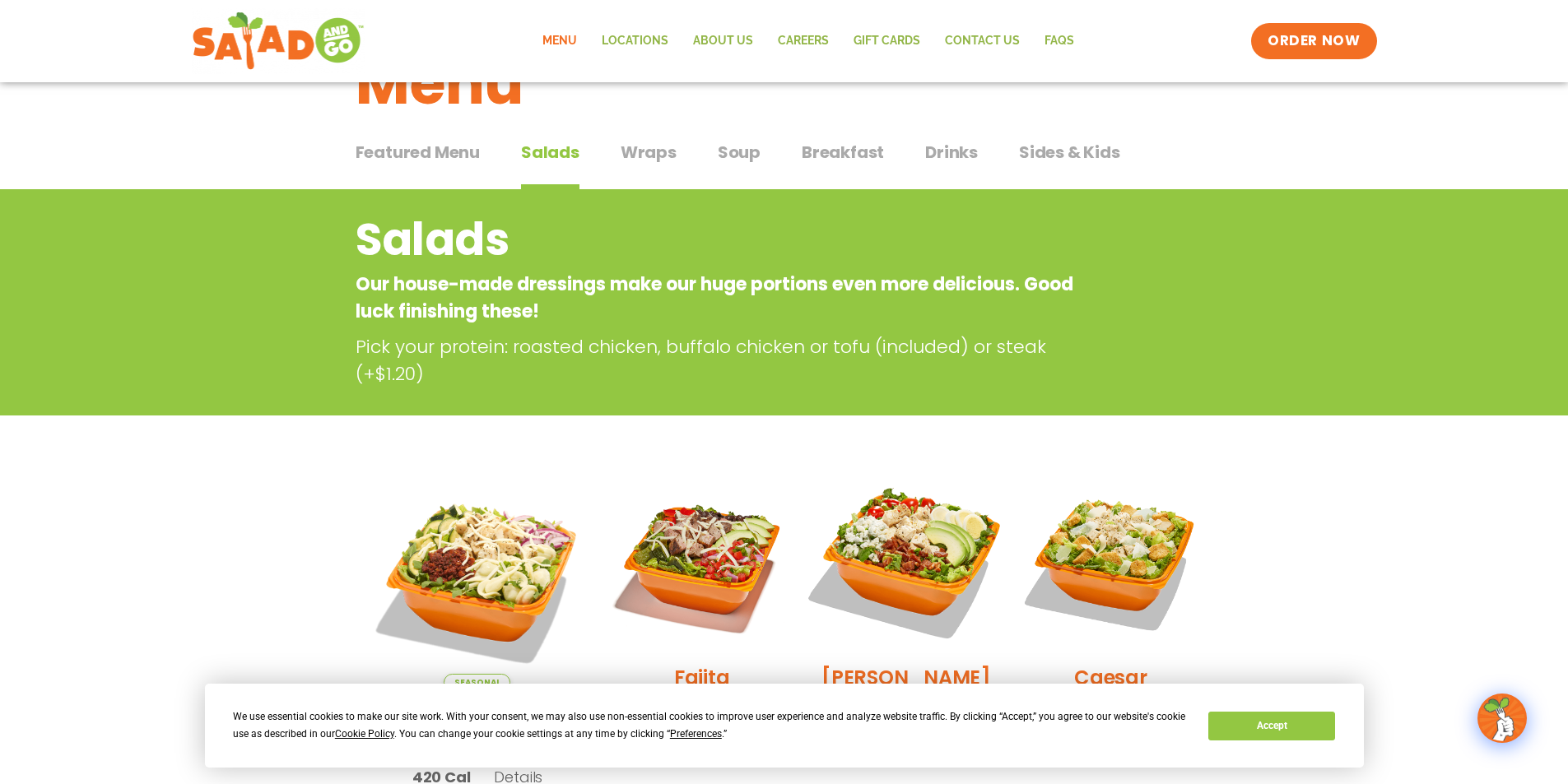
scroll to position [48, 0]
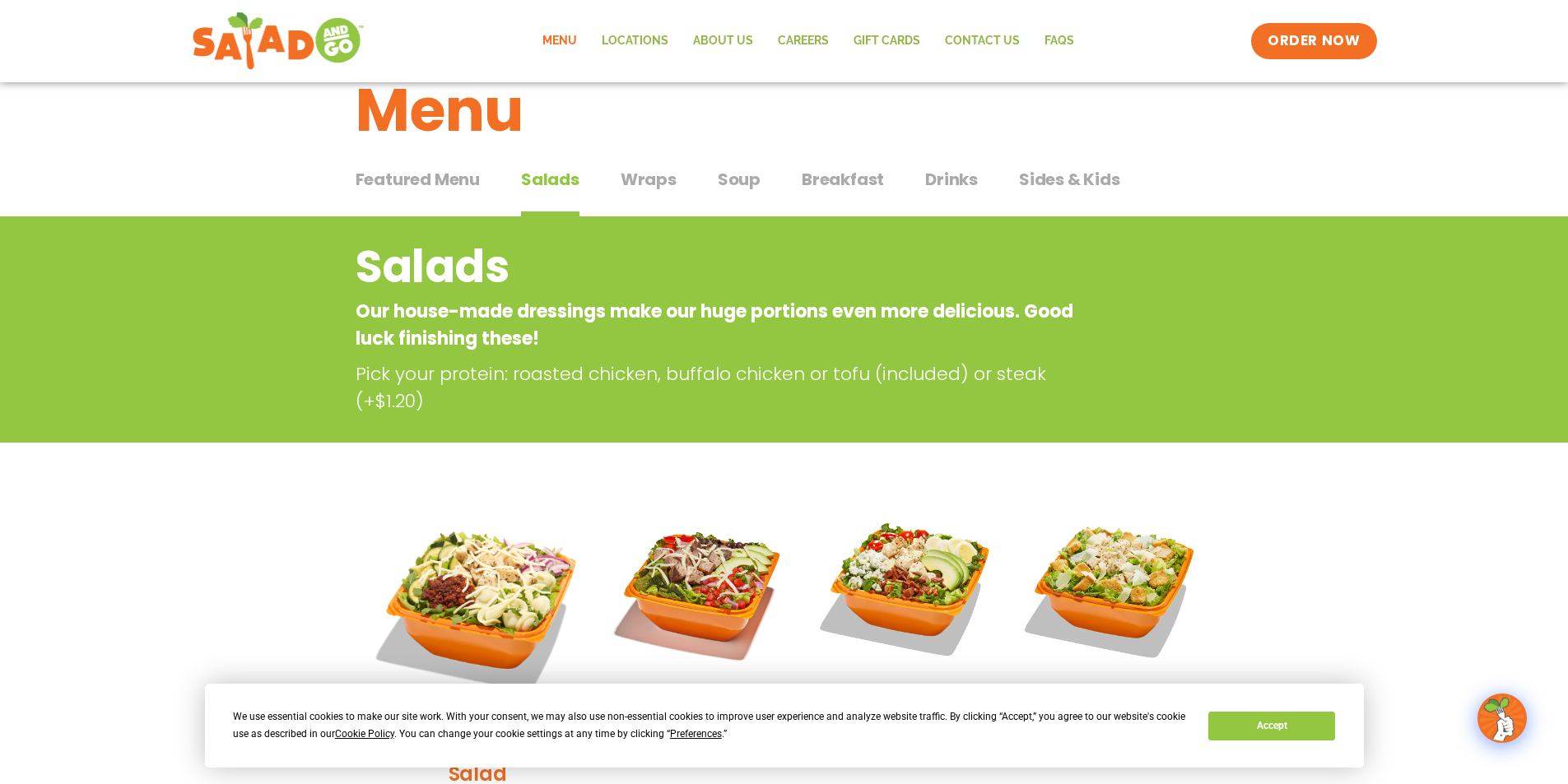
click at [739, 181] on span "Soup" at bounding box center [739, 179] width 43 height 24
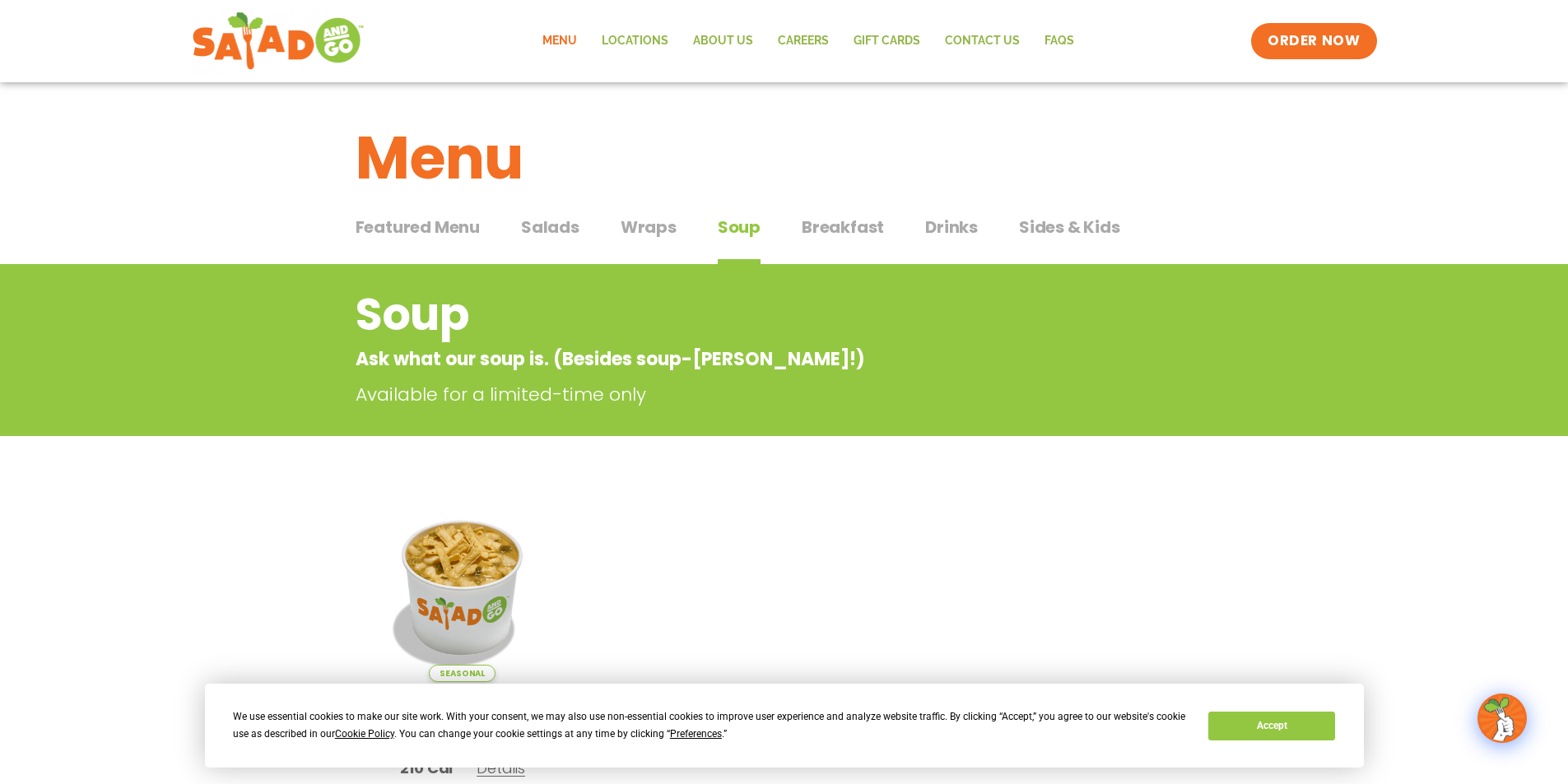
click at [557, 229] on span "Salads" at bounding box center [550, 227] width 58 height 24
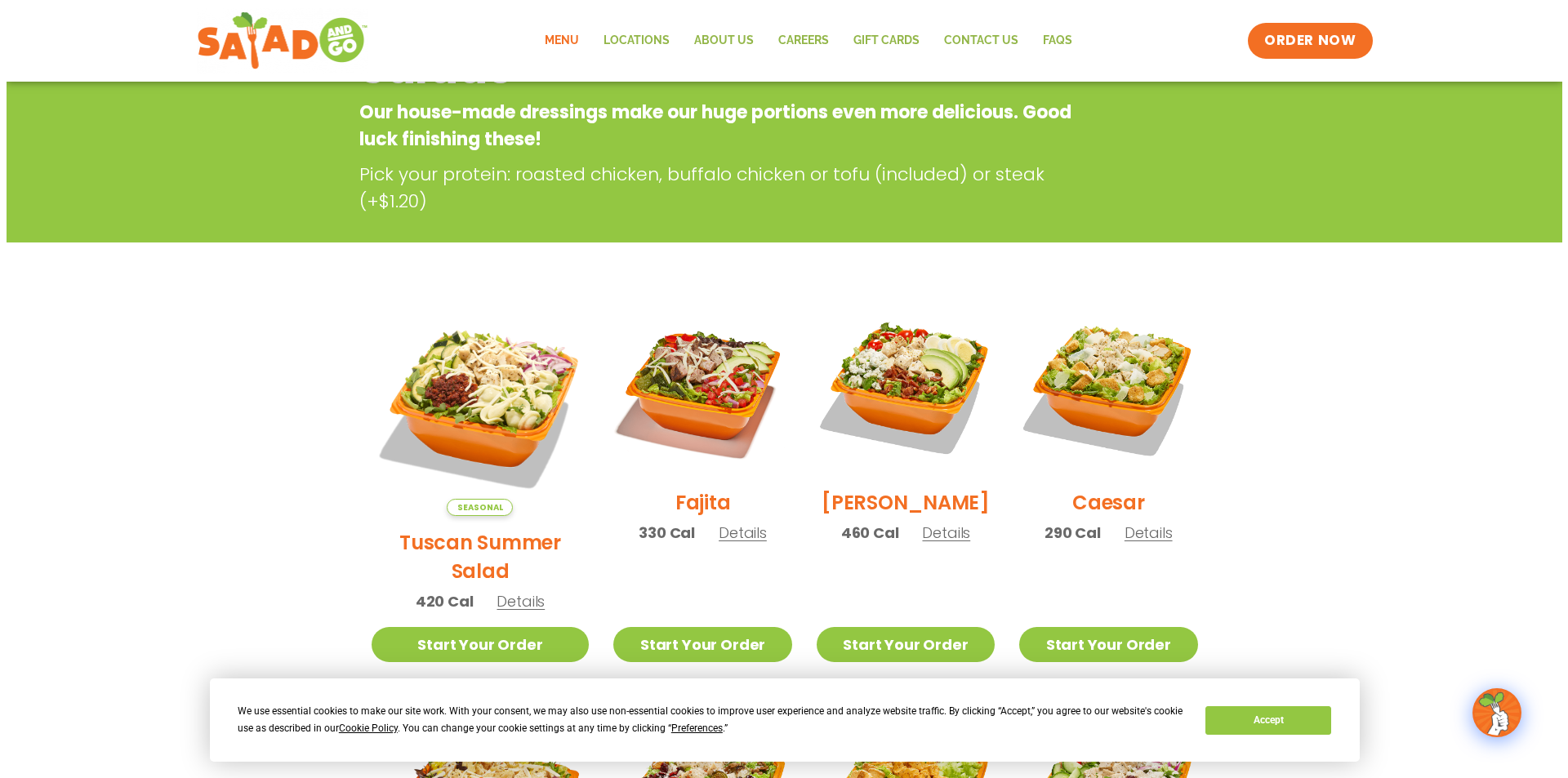
scroll to position [245, 0]
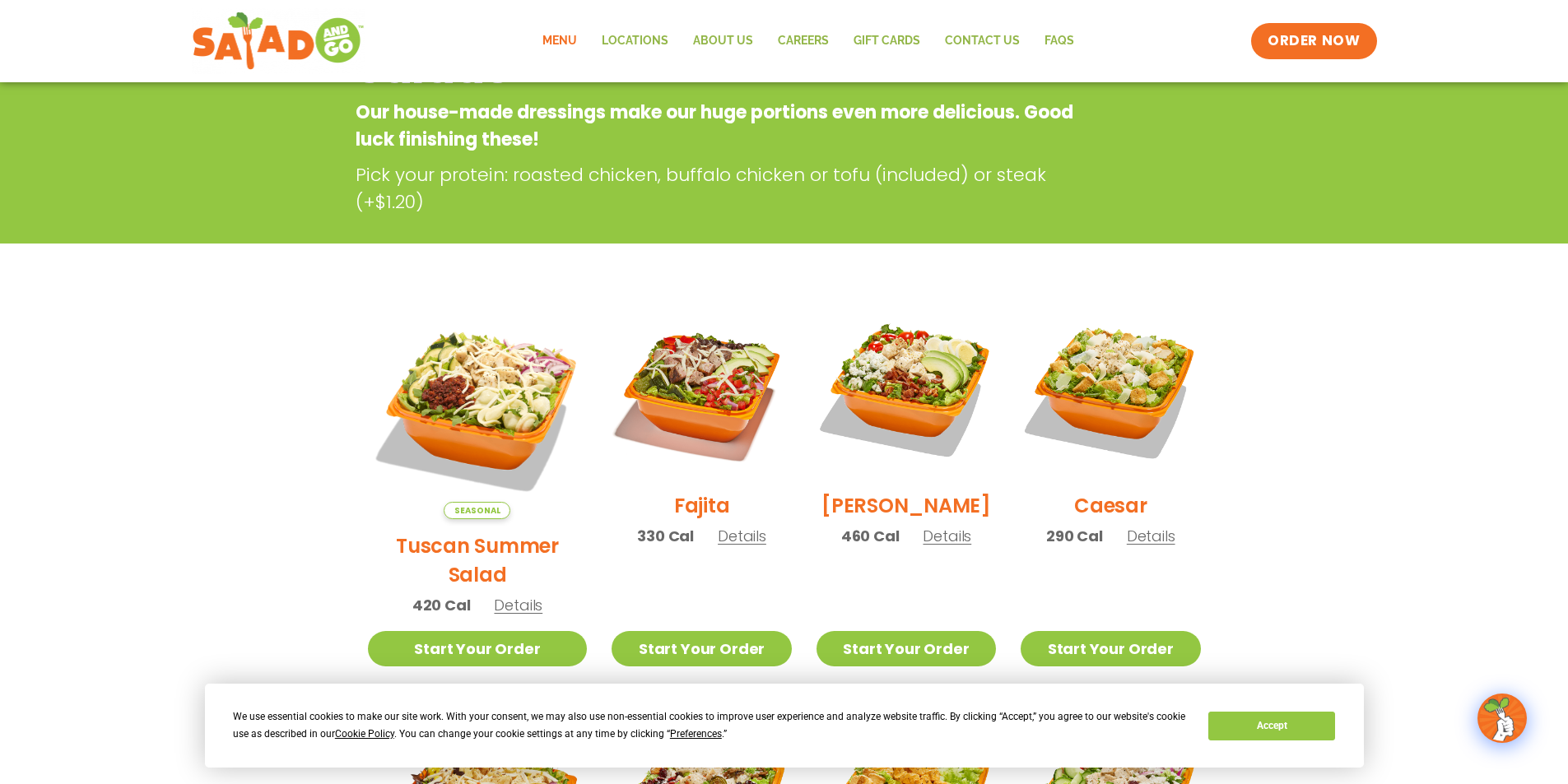
click at [931, 546] on span "Details" at bounding box center [947, 536] width 49 height 21
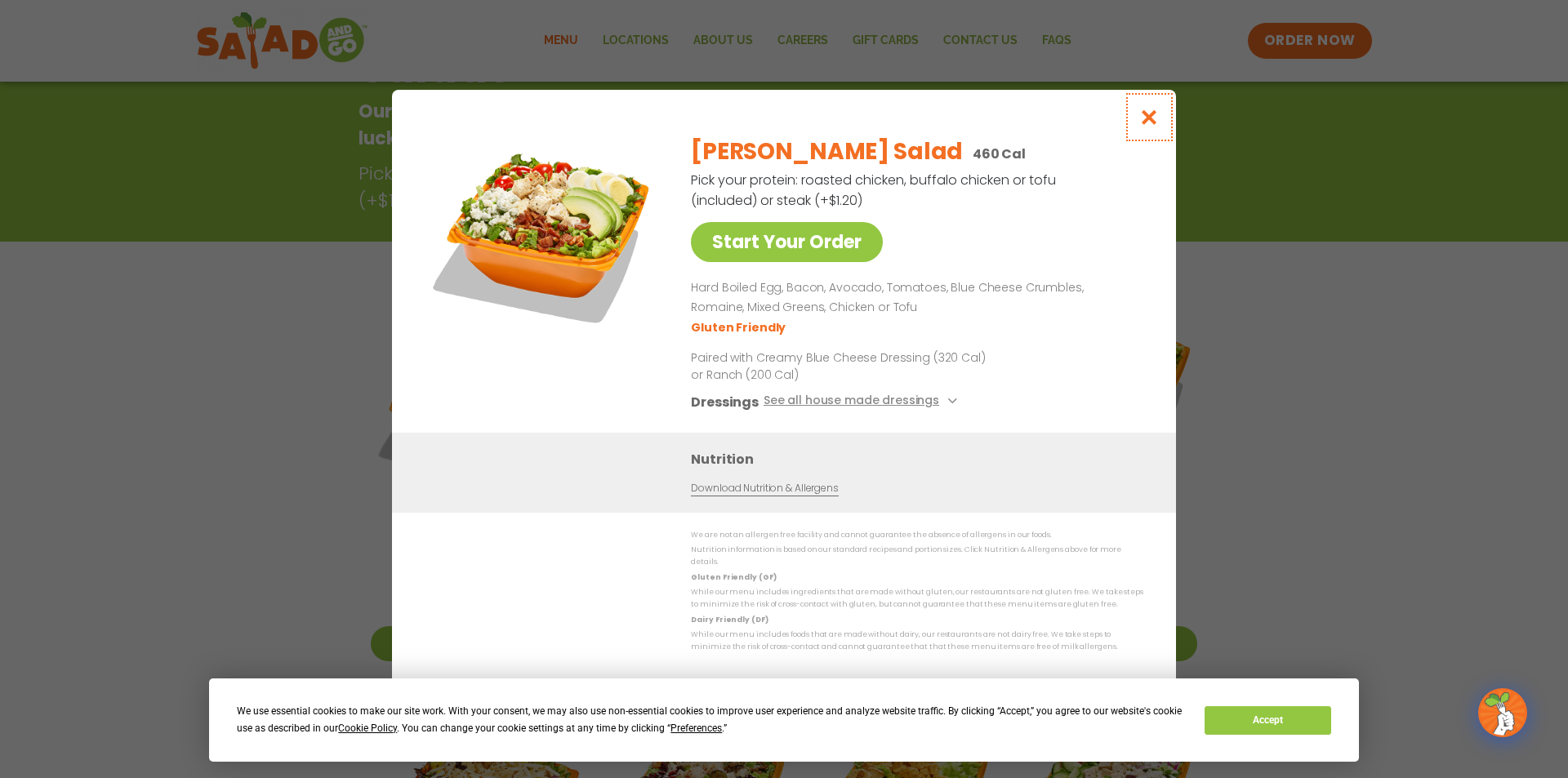
click at [1149, 125] on icon "Close modal" at bounding box center [1150, 117] width 20 height 17
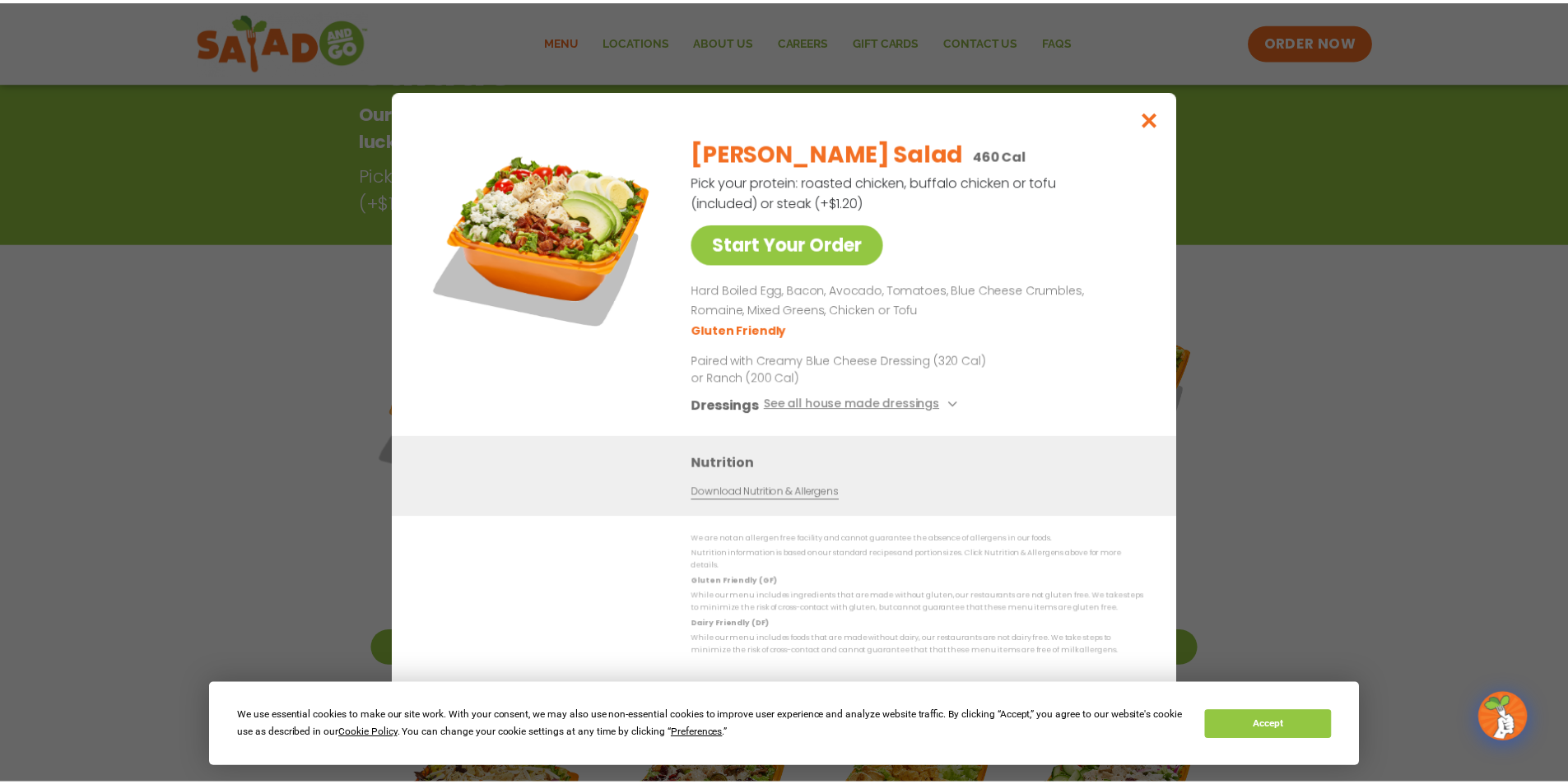
scroll to position [264, 0]
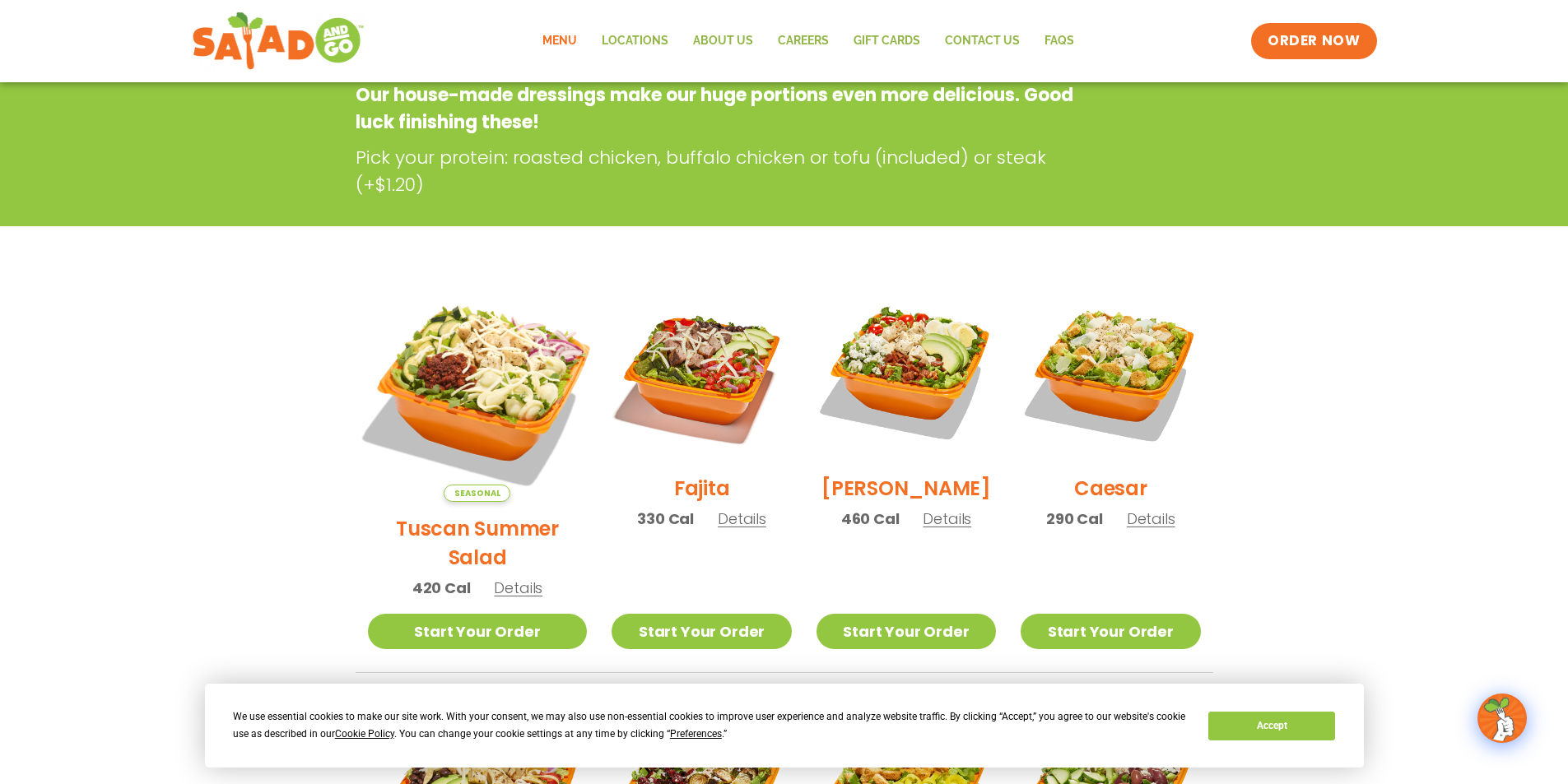
click at [483, 392] on img at bounding box center [477, 392] width 258 height 258
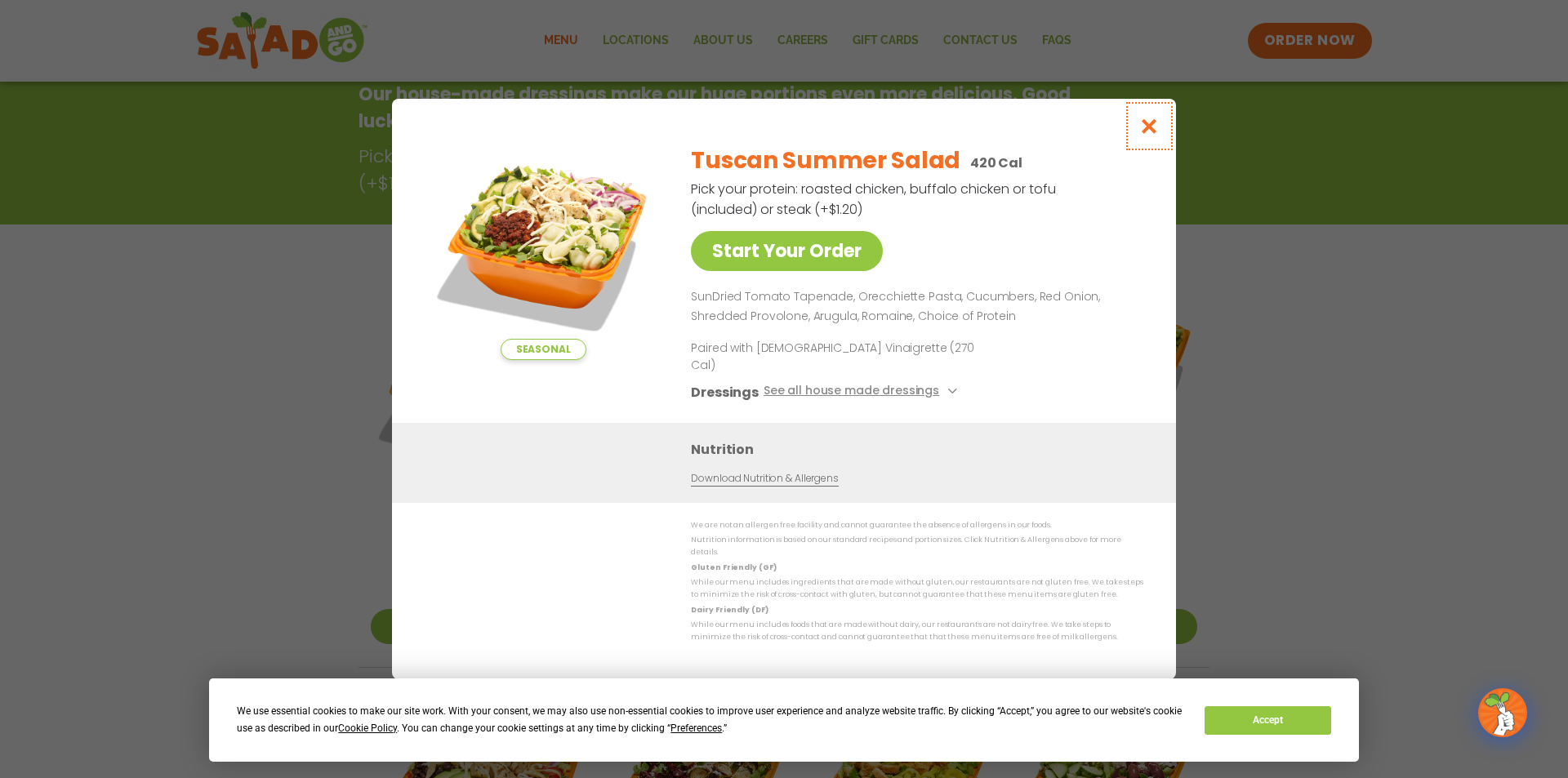
click at [1148, 135] on icon "Close modal" at bounding box center [1150, 126] width 20 height 17
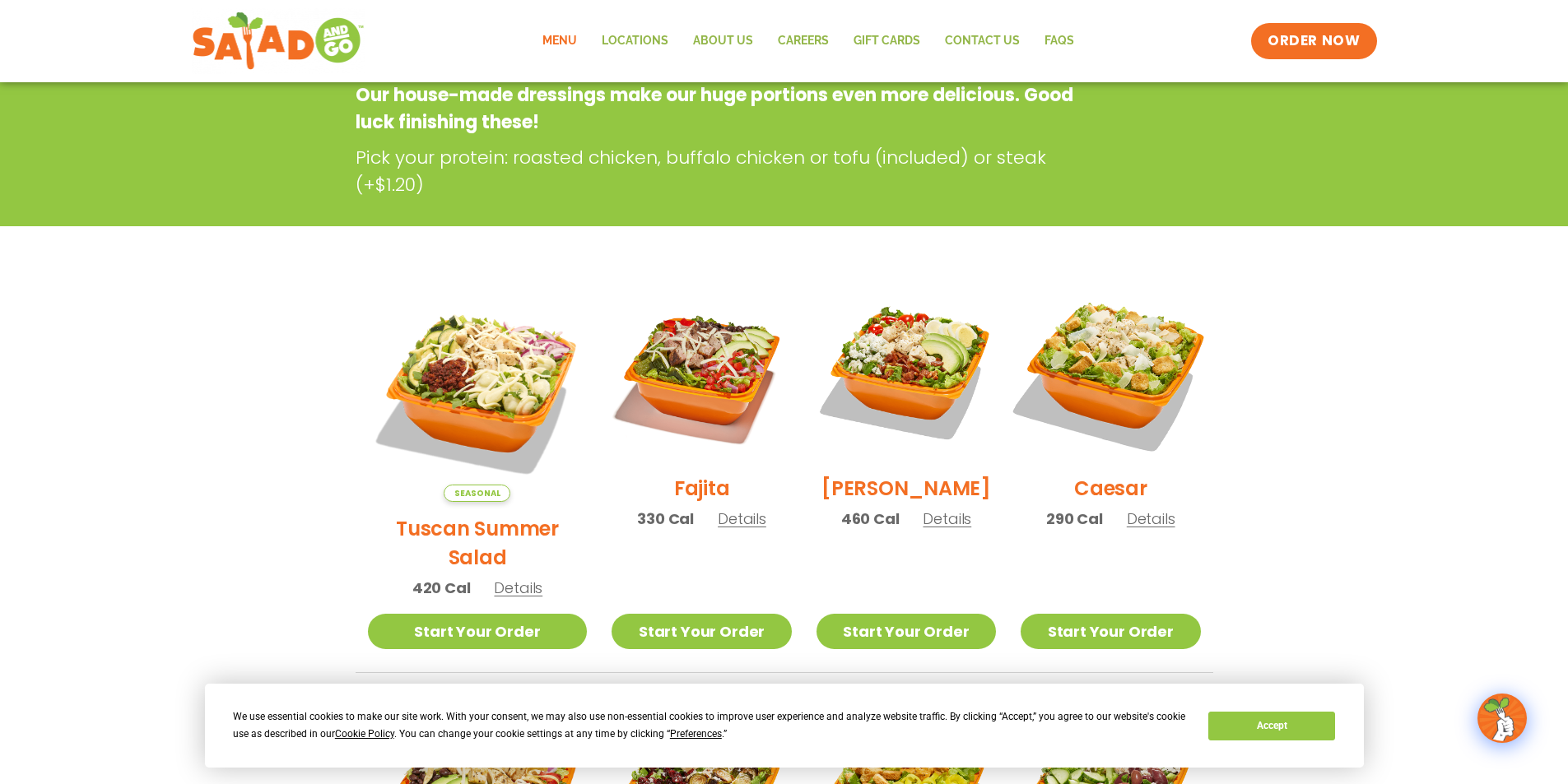
click at [1118, 356] on img at bounding box center [1110, 372] width 211 height 211
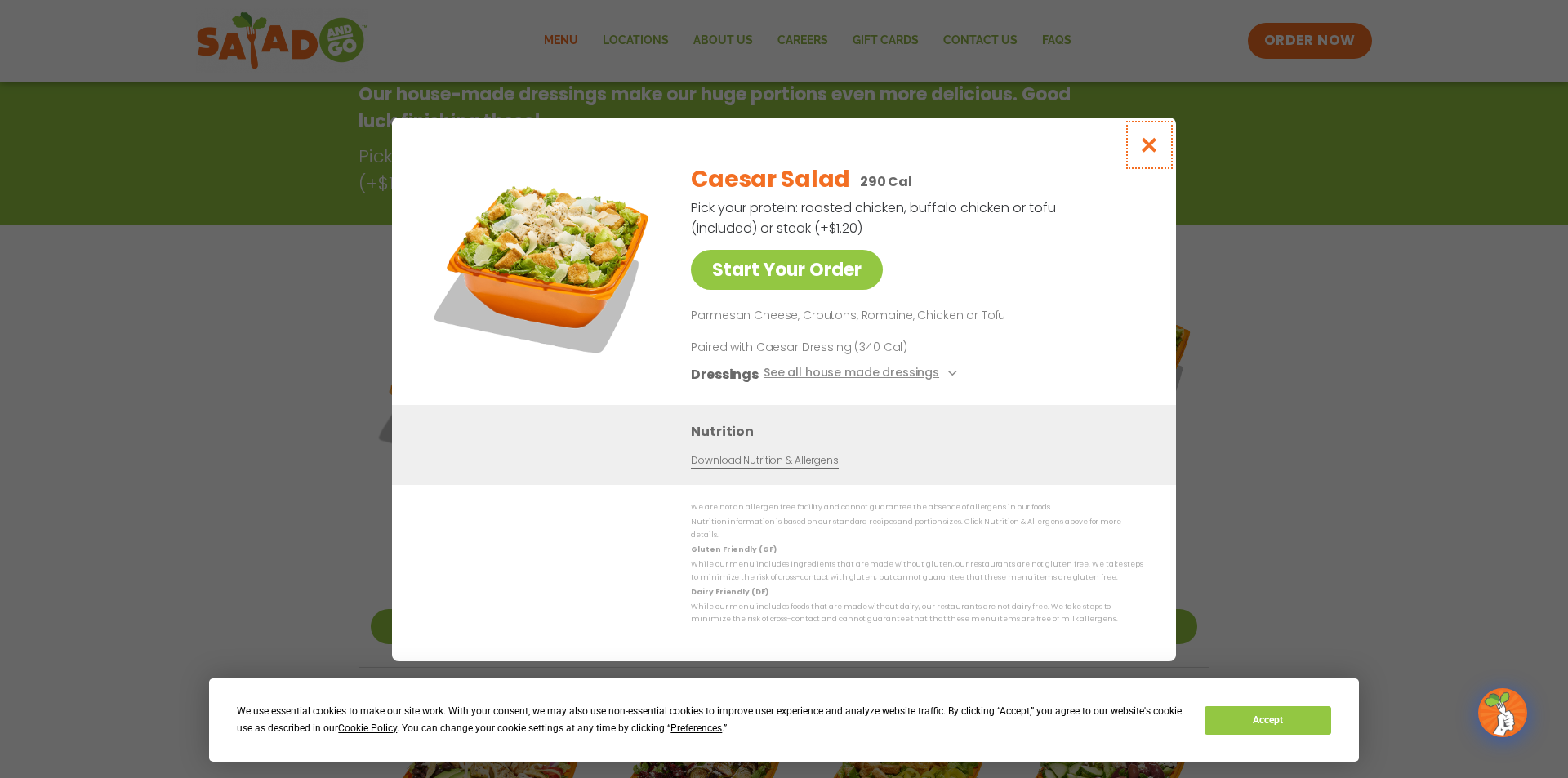
click at [1151, 152] on icon "Close modal" at bounding box center [1150, 145] width 20 height 17
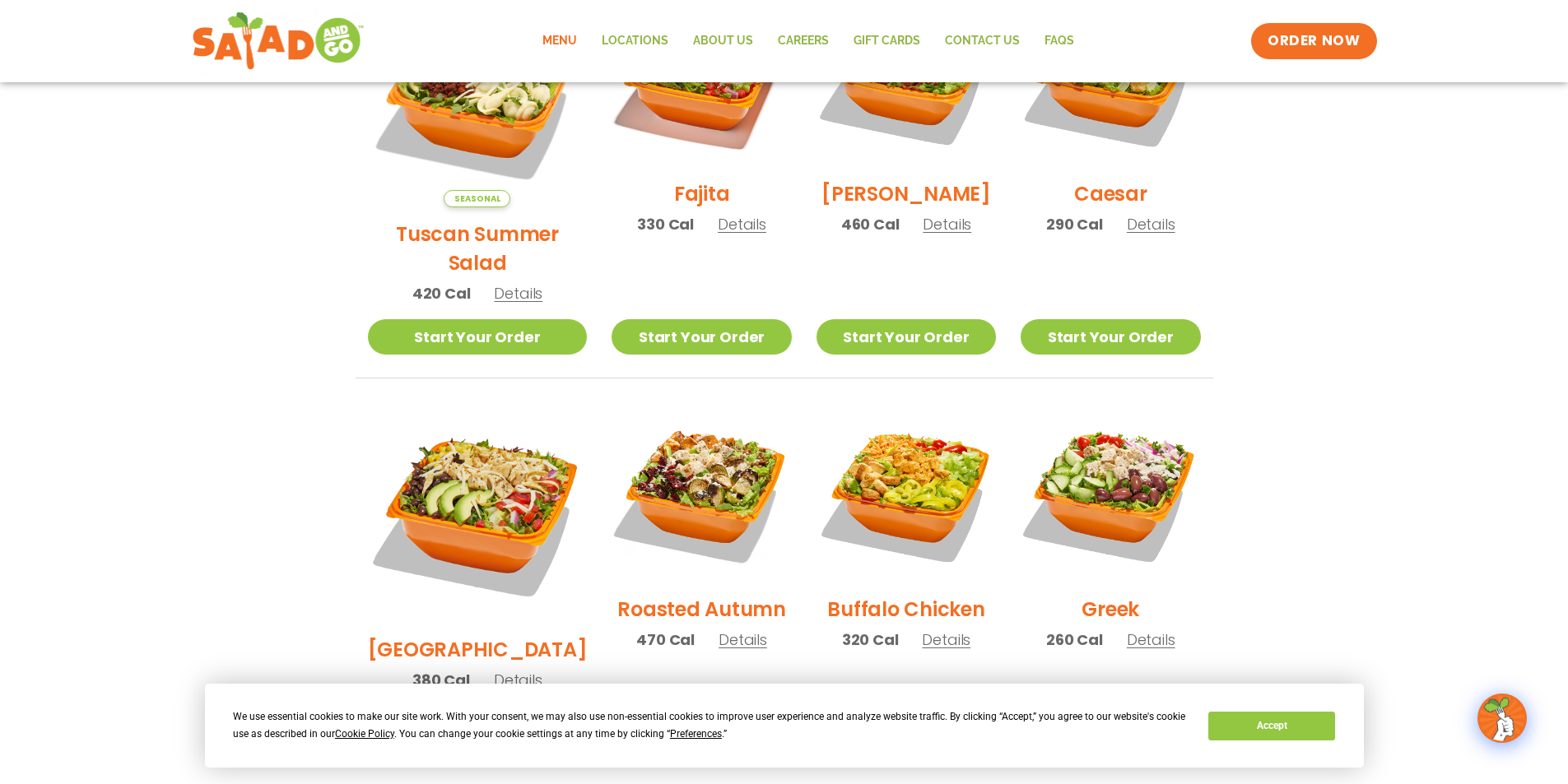
scroll to position [594, 0]
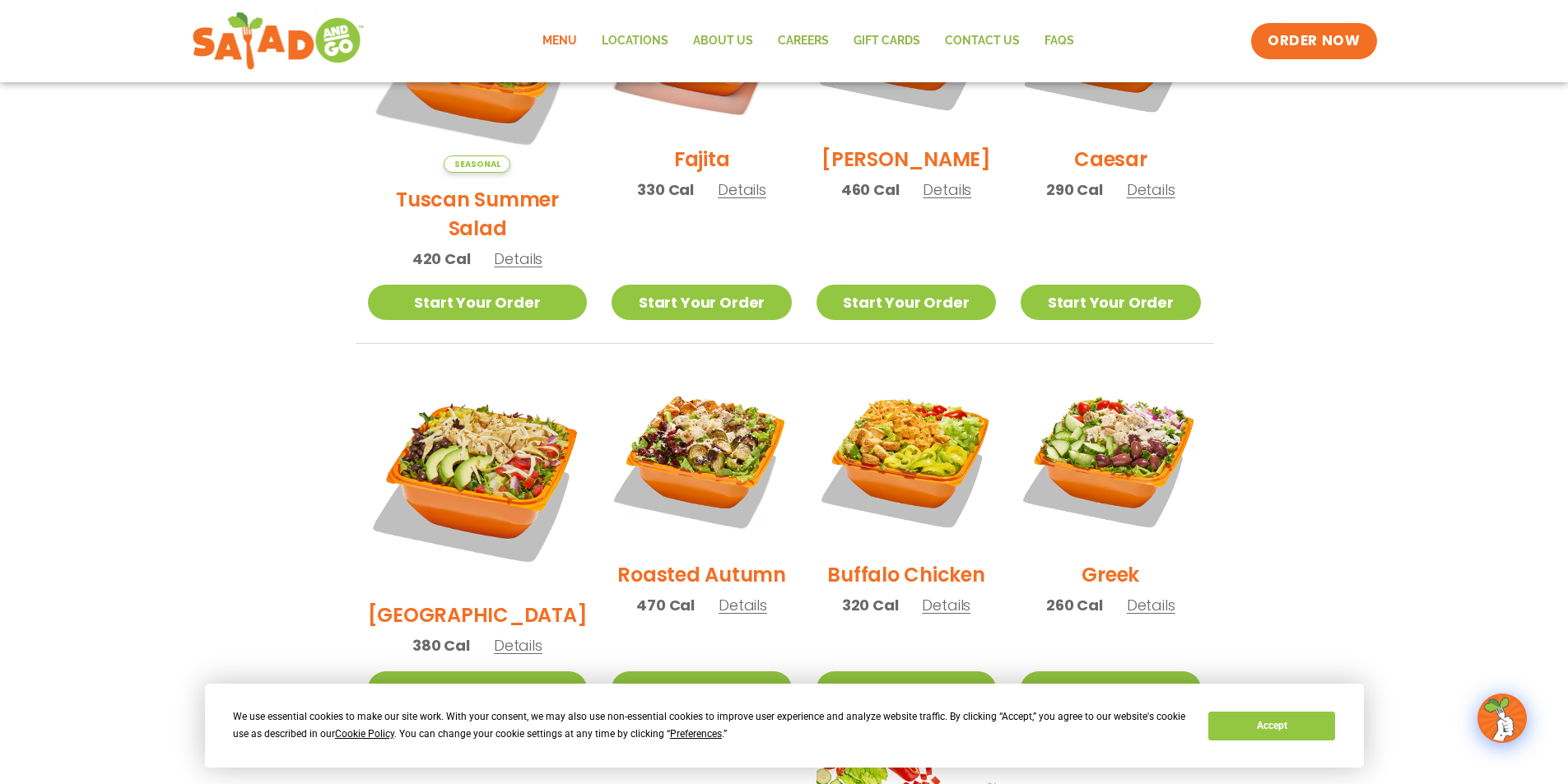
click at [1148, 595] on span "Details" at bounding box center [1151, 605] width 49 height 21
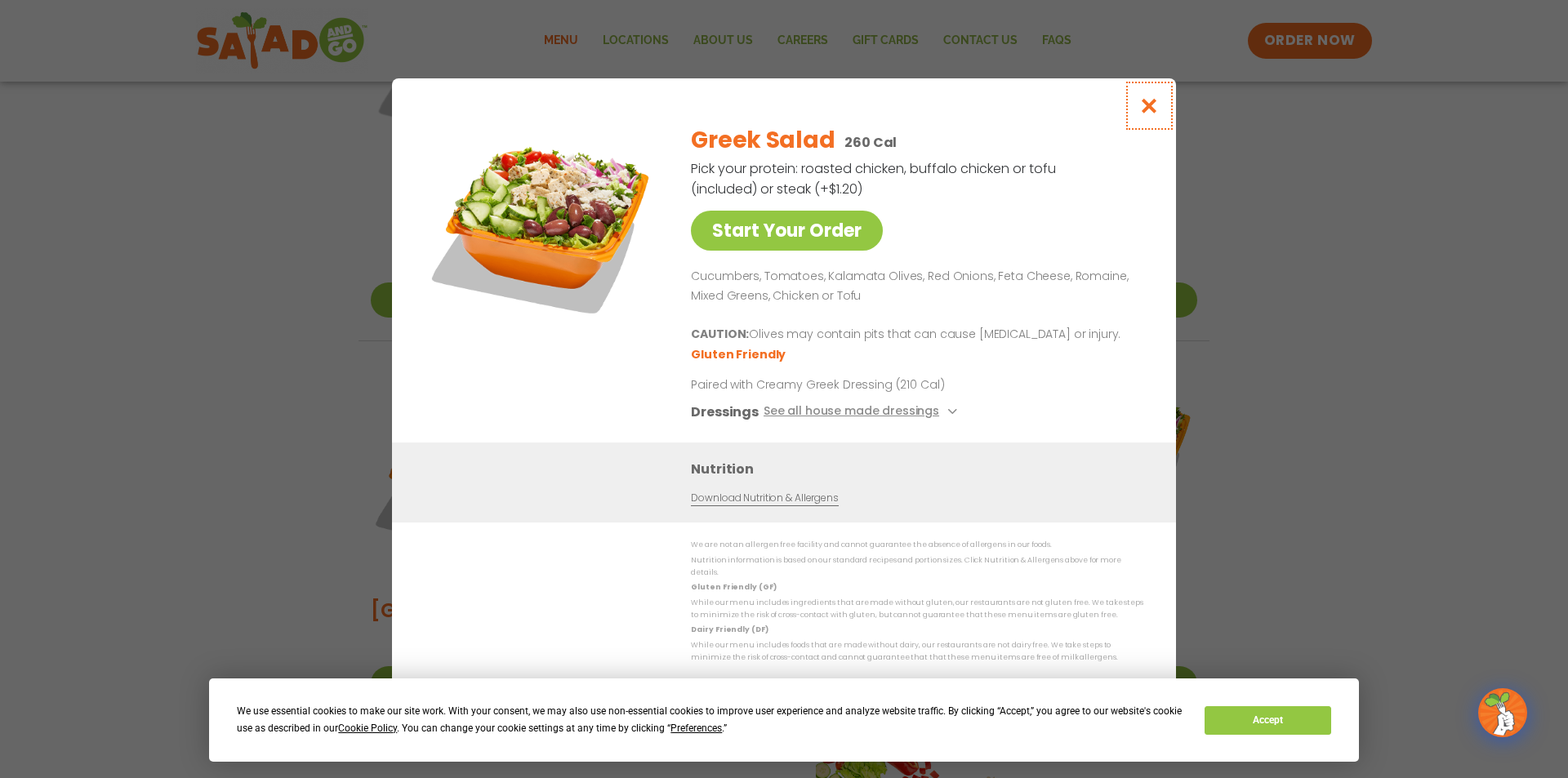
click at [1150, 110] on icon "Close modal" at bounding box center [1150, 106] width 20 height 17
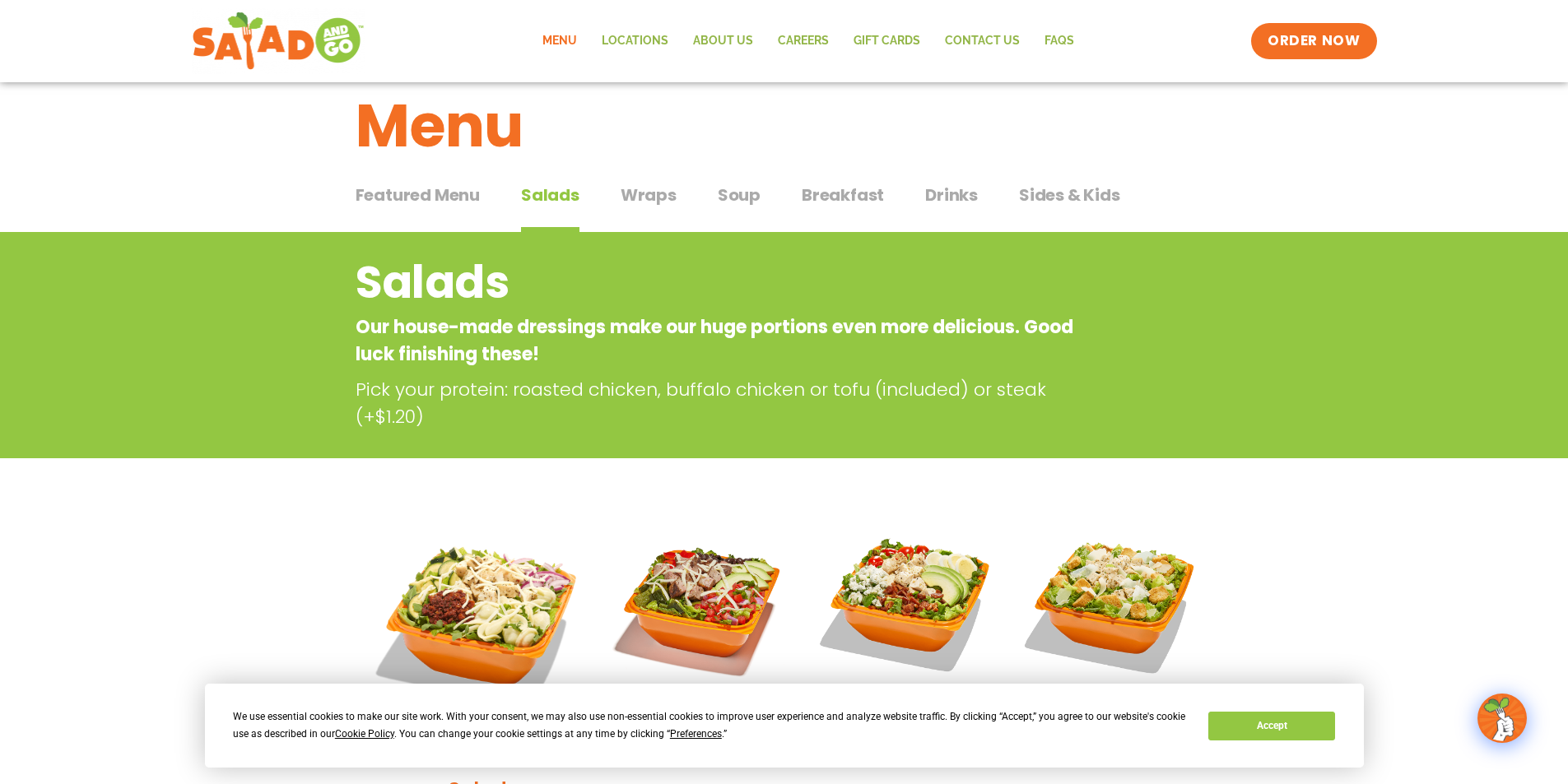
scroll to position [0, 0]
